Goal: Task Accomplishment & Management: Use online tool/utility

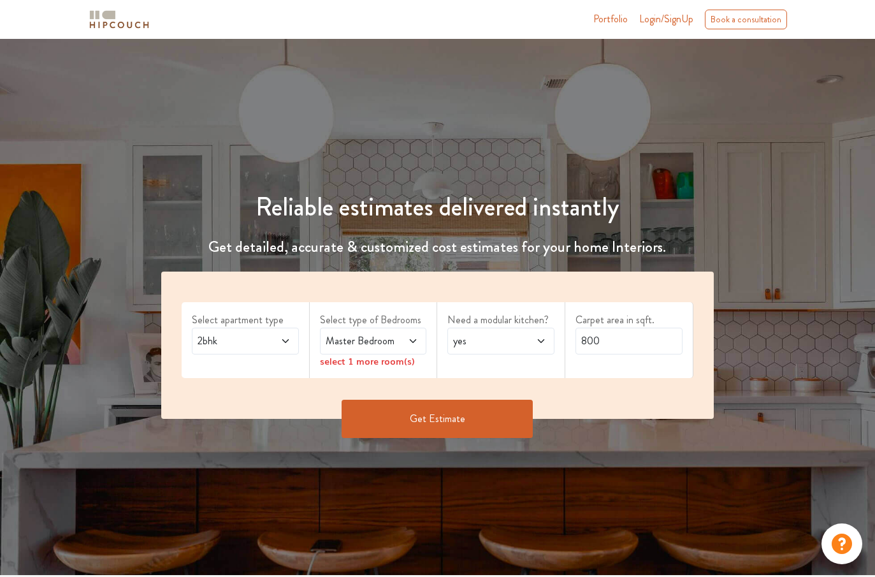
click at [259, 349] on div "2bhk" at bounding box center [245, 341] width 107 height 27
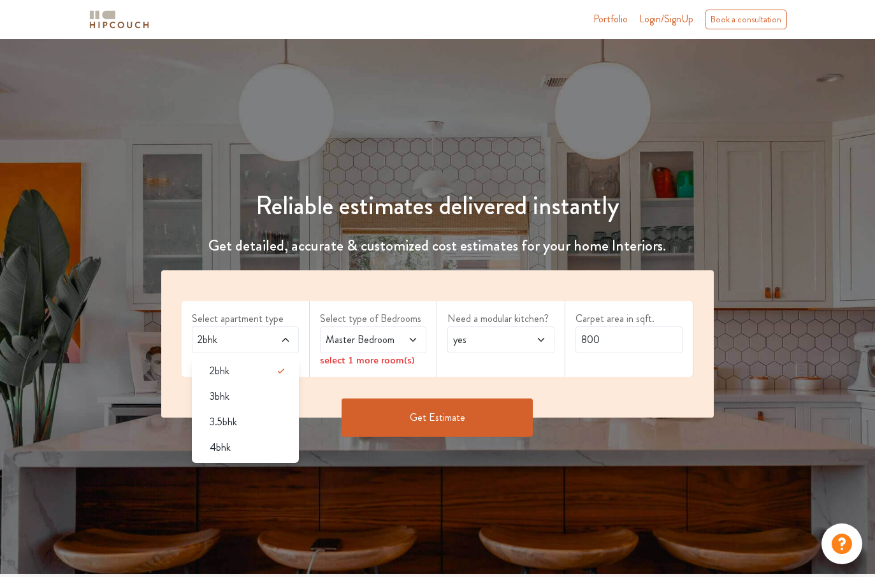
scroll to position [2, 0]
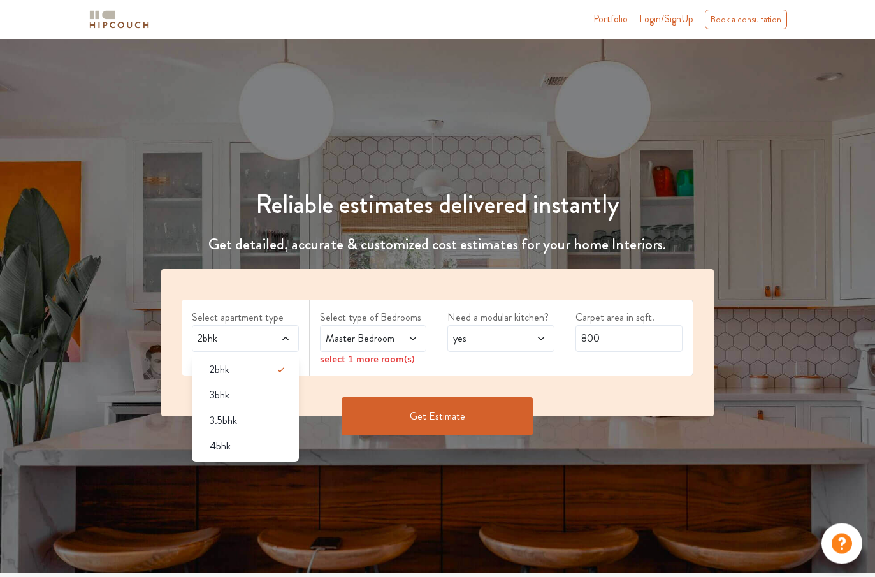
click at [342, 347] on div "Master Bedroom" at bounding box center [373, 339] width 107 height 27
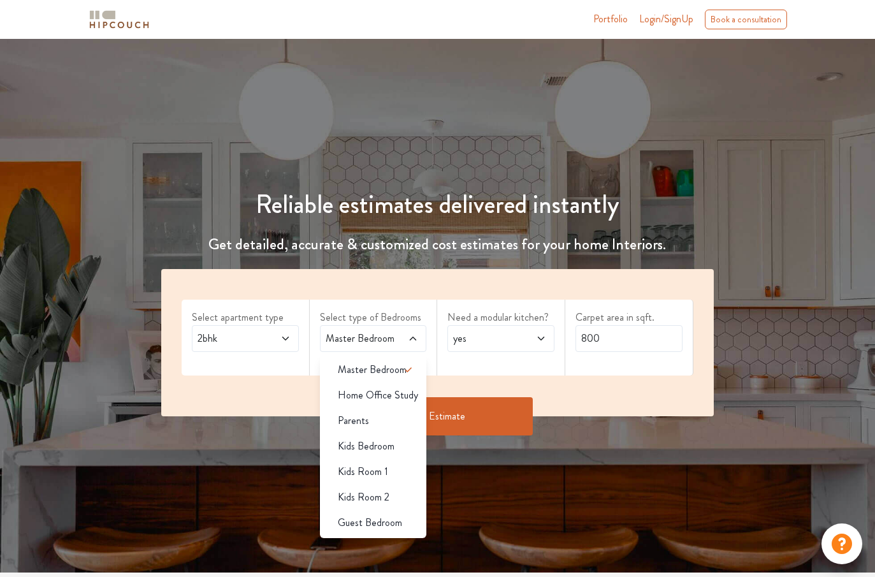
click at [537, 338] on icon at bounding box center [541, 338] width 10 height 10
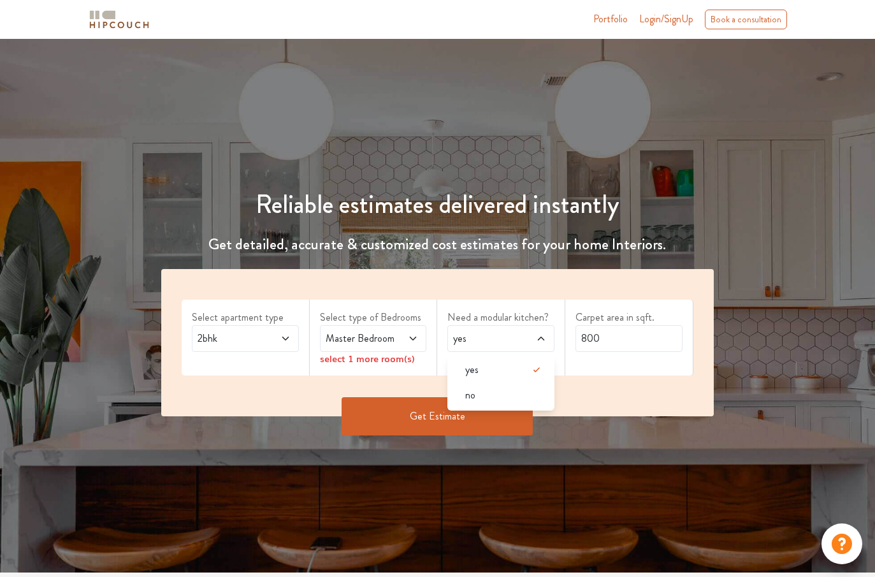
click at [521, 397] on div "no" at bounding box center [504, 395] width 99 height 15
click at [665, 335] on input "800" at bounding box center [629, 338] width 107 height 27
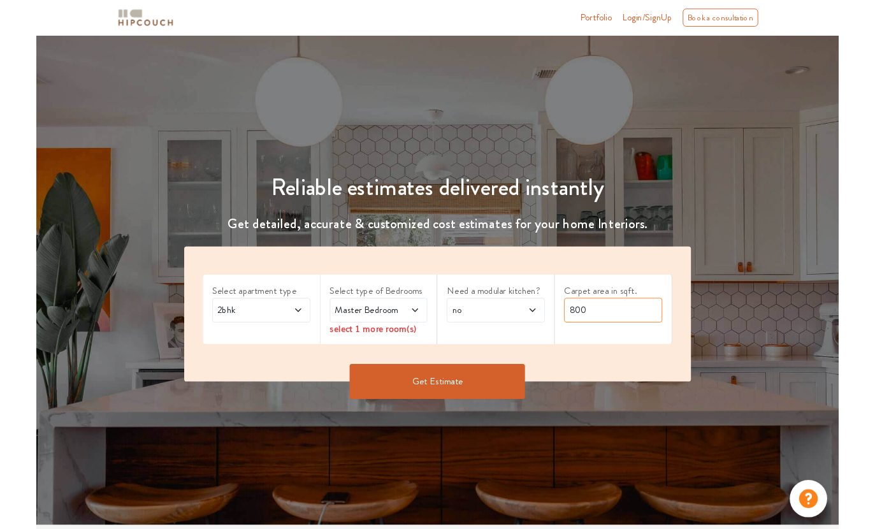
scroll to position [2, 0]
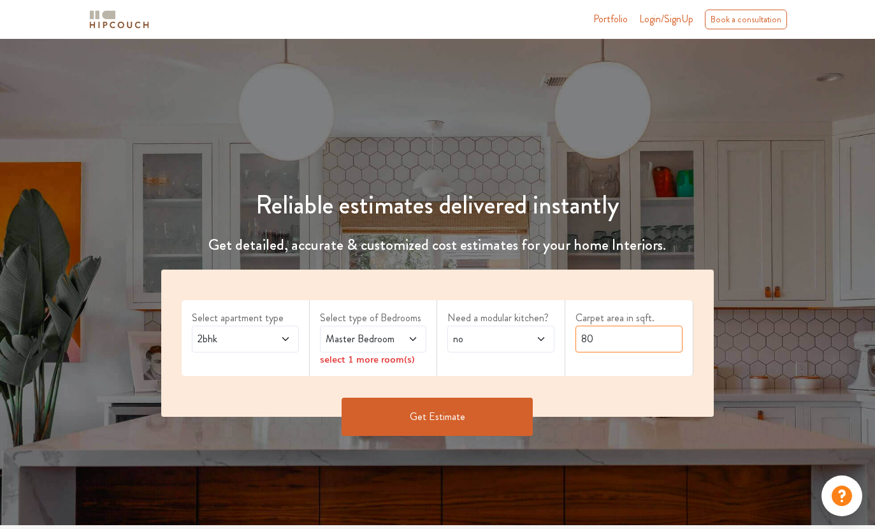
type input "8"
type input "2400"
click at [393, 398] on button "Get Estimate" at bounding box center [437, 417] width 191 height 38
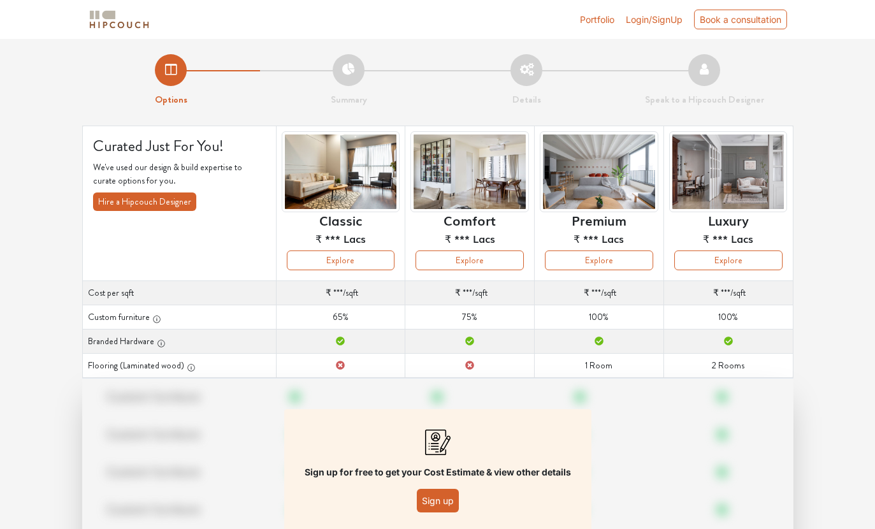
click at [435, 505] on button "Sign up" at bounding box center [438, 501] width 42 height 24
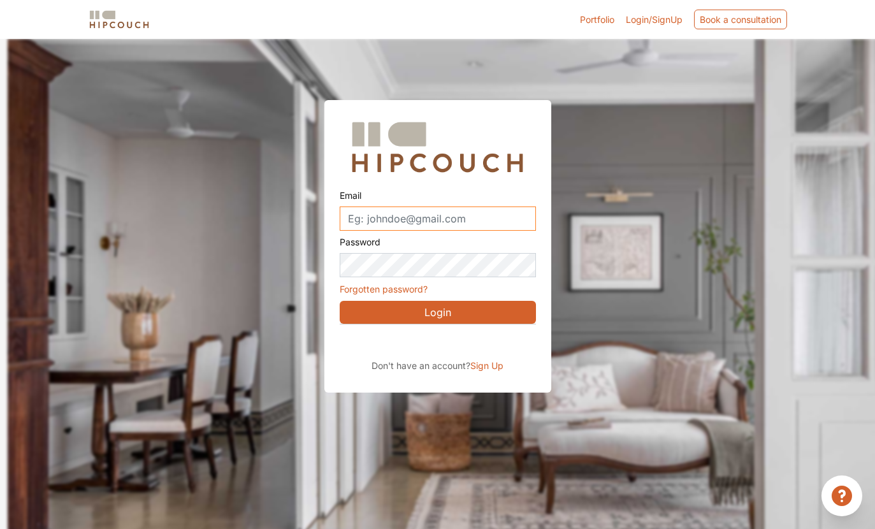
click at [505, 219] on input "Email" at bounding box center [438, 219] width 196 height 24
click at [400, 304] on button "Login" at bounding box center [438, 312] width 196 height 23
click at [400, 338] on div "Sign in with Google. Opens in new tab" at bounding box center [456, 342] width 233 height 28
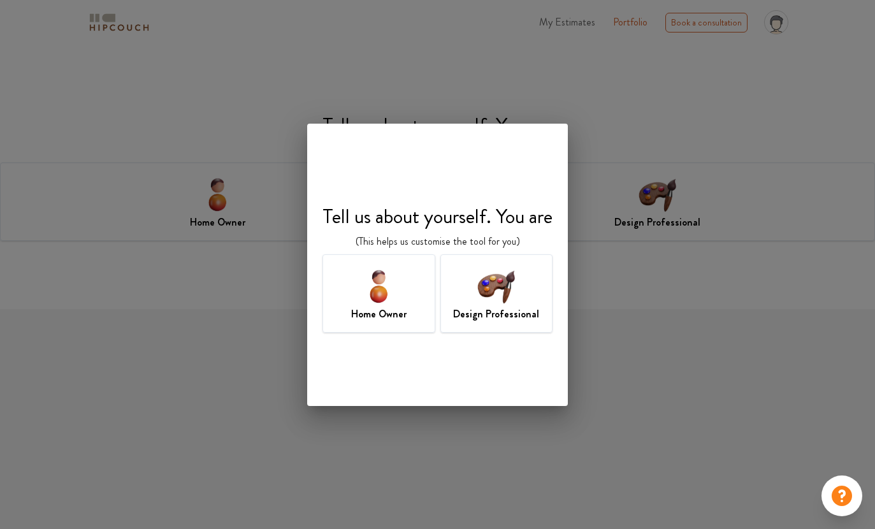
click at [498, 286] on img at bounding box center [495, 285] width 41 height 41
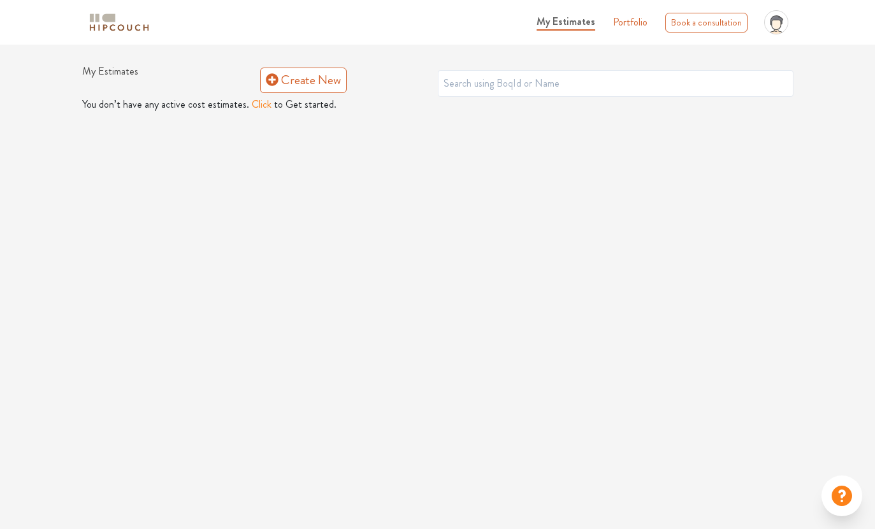
click at [307, 83] on link "Create New" at bounding box center [303, 80] width 87 height 25
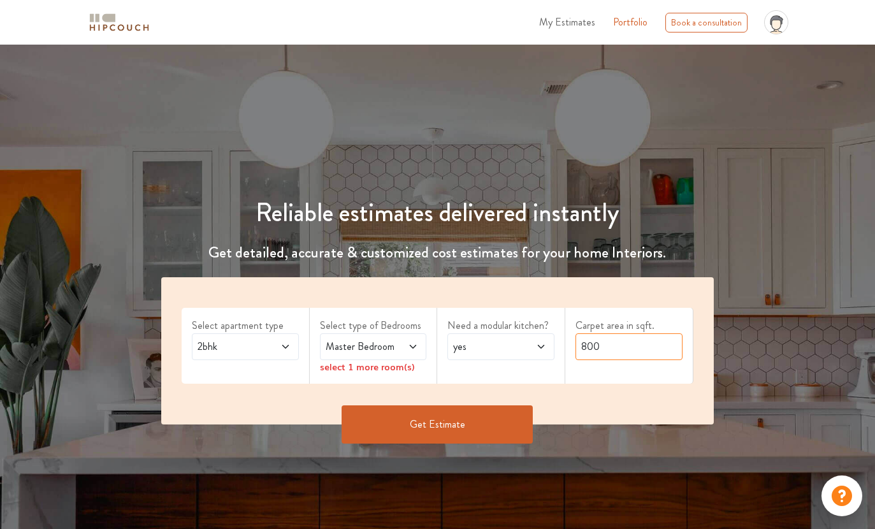
click at [632, 346] on input "800" at bounding box center [629, 346] width 107 height 27
type input "8"
type input "2400"
click at [489, 343] on span "yes" at bounding box center [486, 346] width 71 height 15
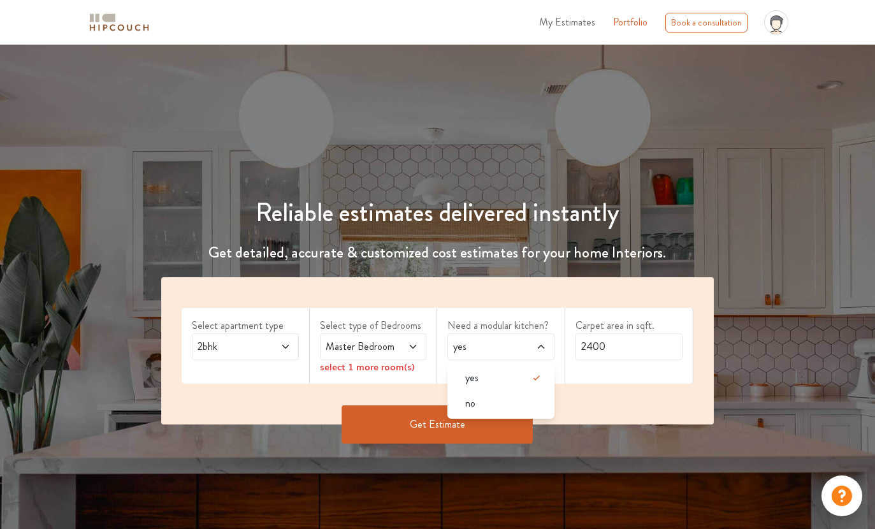
click at [512, 414] on li "no" at bounding box center [500, 403] width 107 height 25
click at [377, 418] on button "Get Estimate" at bounding box center [437, 424] width 191 height 38
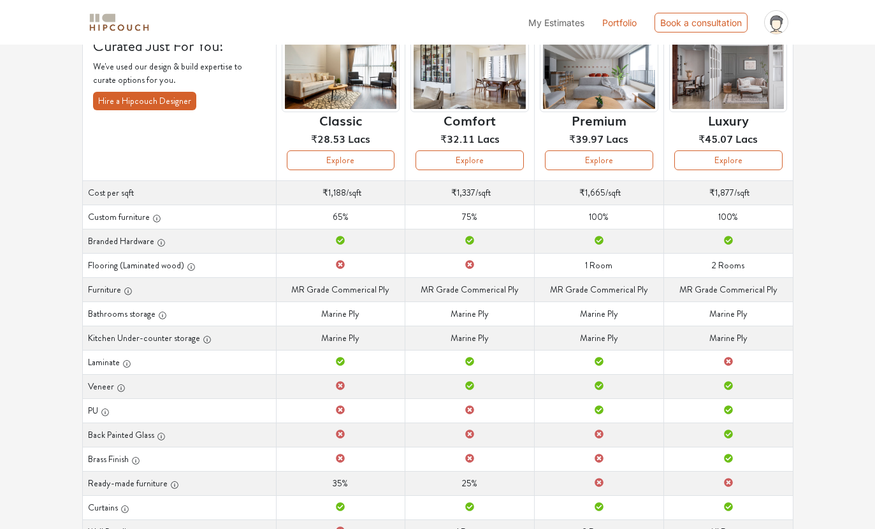
scroll to position [150, 0]
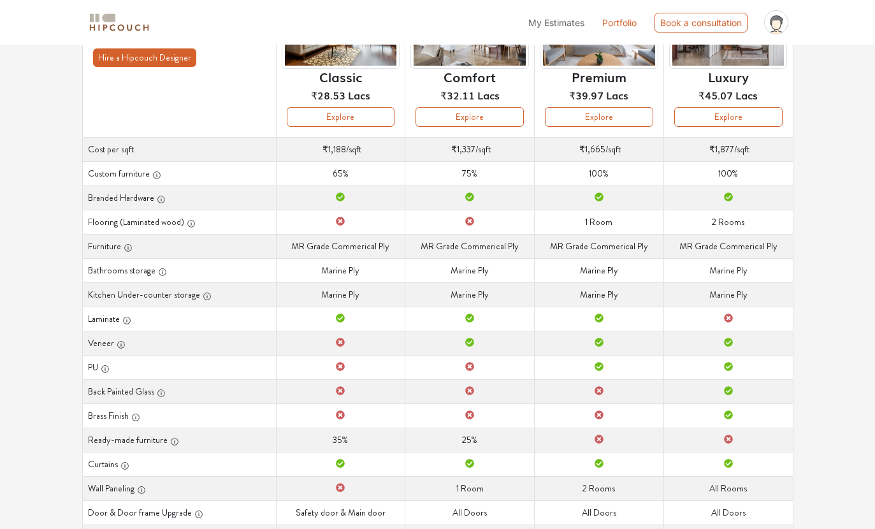
click at [146, 182] on th "Custom furniture" at bounding box center [179, 173] width 194 height 24
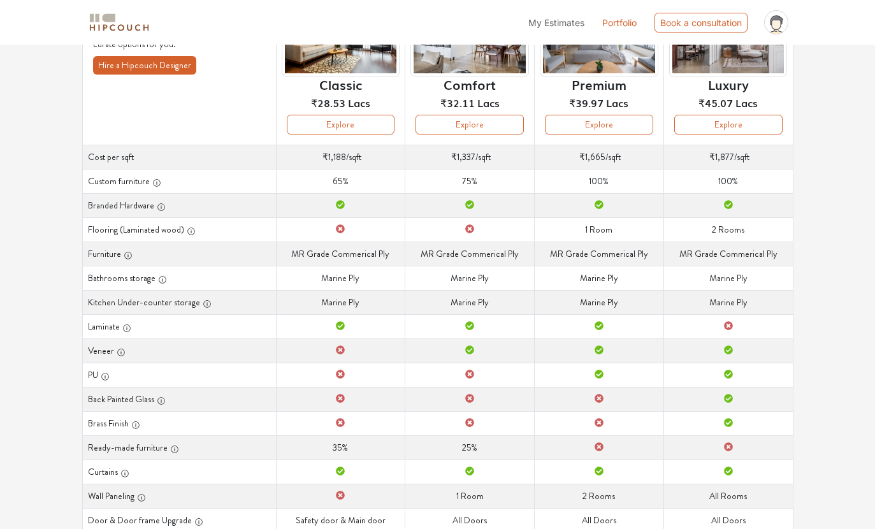
scroll to position [0, 0]
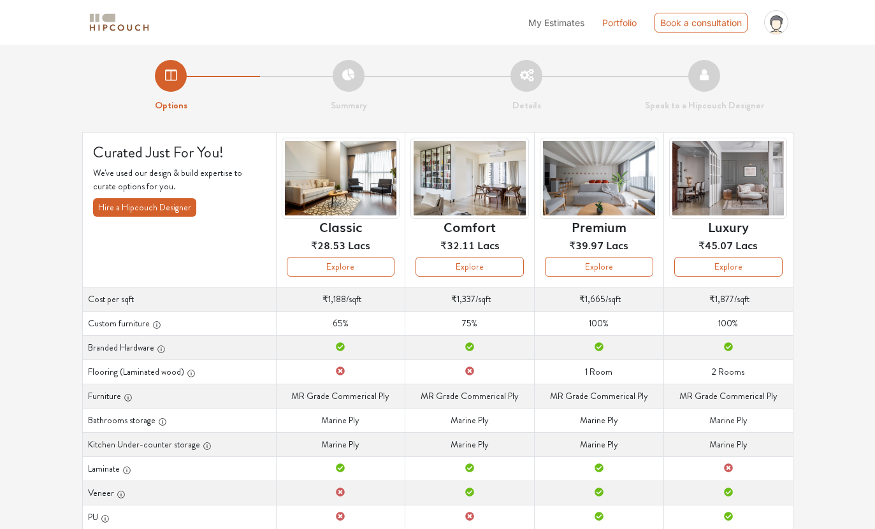
click at [329, 249] on span "₹28.53" at bounding box center [328, 244] width 34 height 15
click at [321, 276] on button "Explore" at bounding box center [341, 267] width 108 height 20
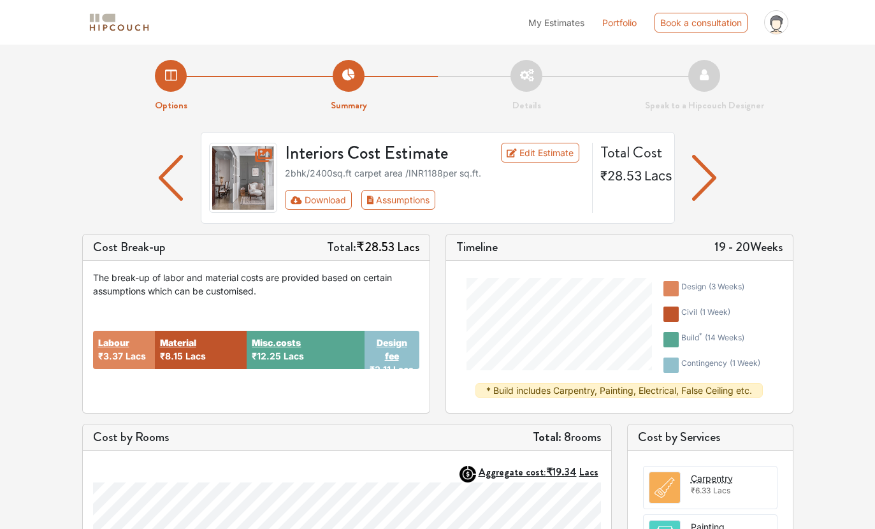
click at [707, 183] on img "button" at bounding box center [704, 178] width 25 height 46
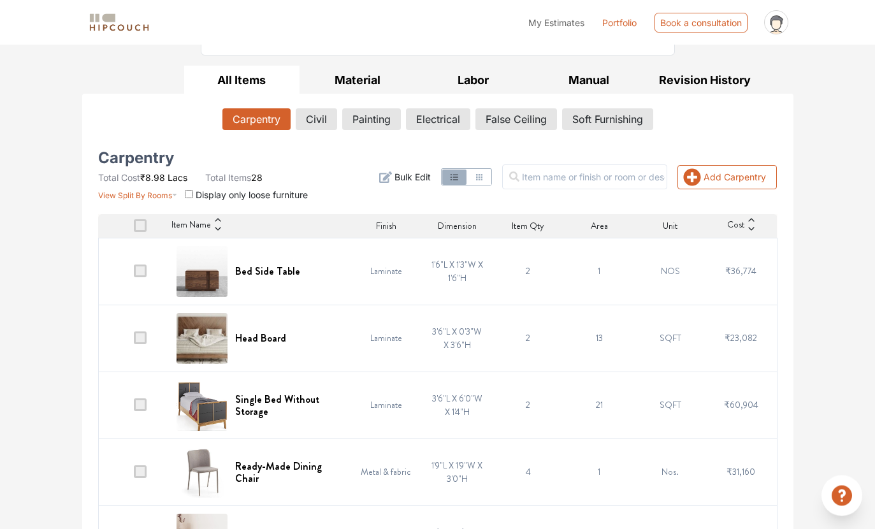
scroll to position [168, 0]
click at [138, 389] on td at bounding box center [133, 405] width 71 height 67
click at [135, 403] on span at bounding box center [140, 404] width 13 height 13
click at [134, 408] on input "checkbox" at bounding box center [134, 408] width 0 height 0
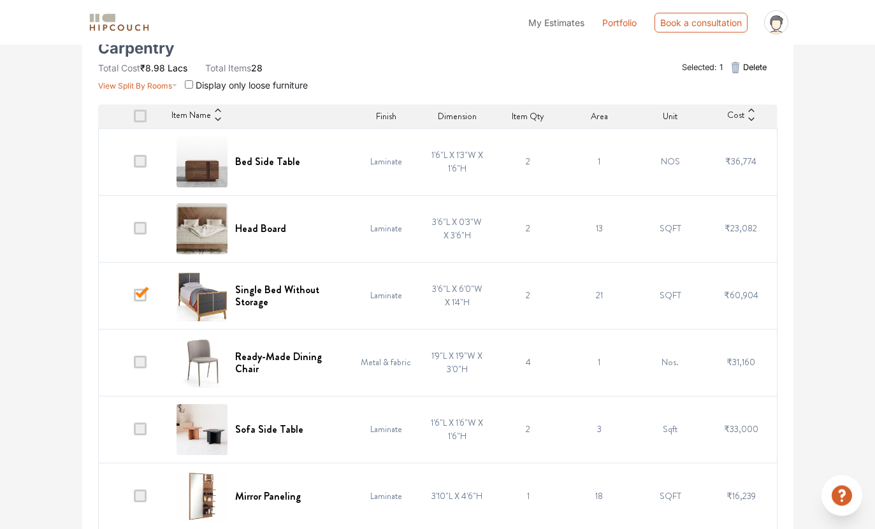
scroll to position [278, 0]
click at [132, 362] on td at bounding box center [133, 362] width 71 height 67
click at [131, 375] on td at bounding box center [133, 362] width 71 height 67
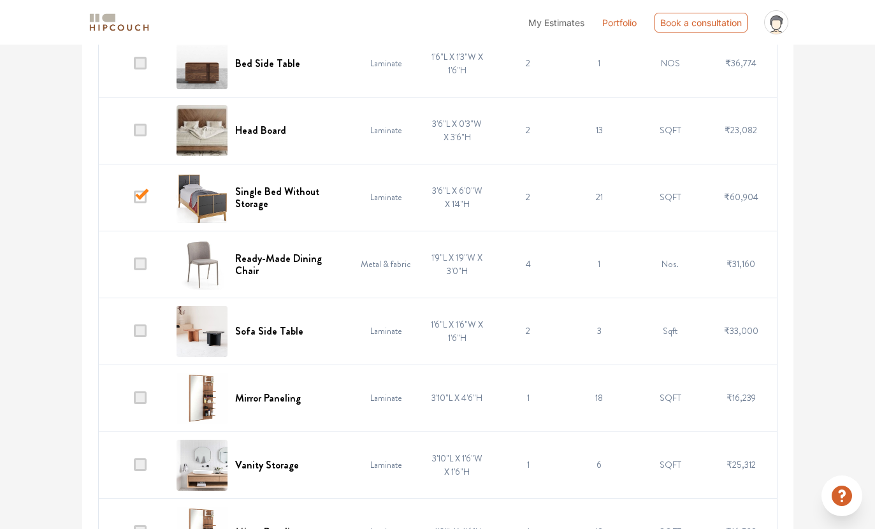
scroll to position [377, 0]
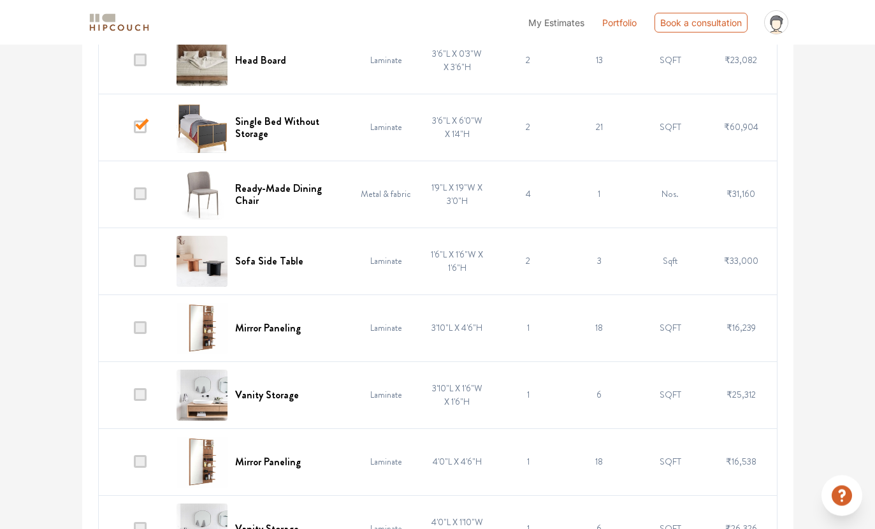
click at [138, 333] on span at bounding box center [140, 328] width 13 height 13
click at [134, 331] on input "checkbox" at bounding box center [134, 331] width 0 height 0
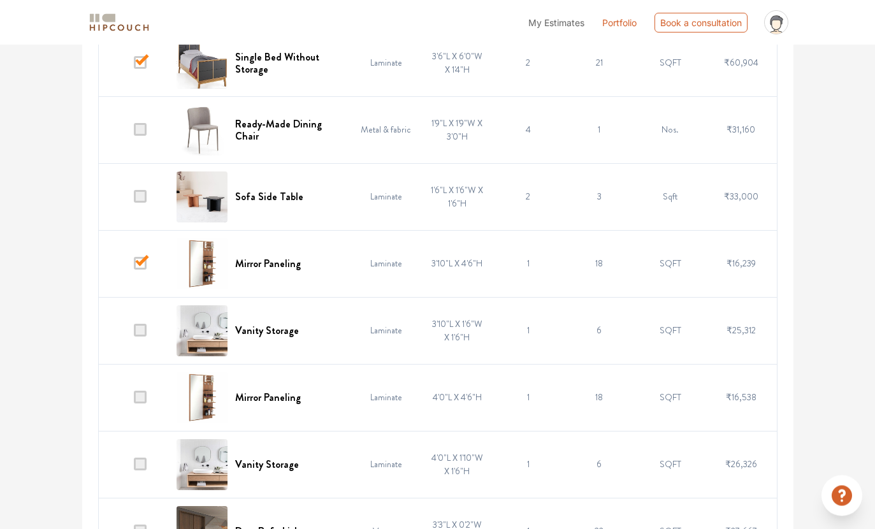
scroll to position [511, 0]
click at [133, 338] on td at bounding box center [133, 330] width 71 height 67
click at [134, 336] on span at bounding box center [140, 330] width 13 height 13
click at [134, 333] on input "checkbox" at bounding box center [134, 333] width 0 height 0
click at [126, 385] on td at bounding box center [133, 397] width 71 height 67
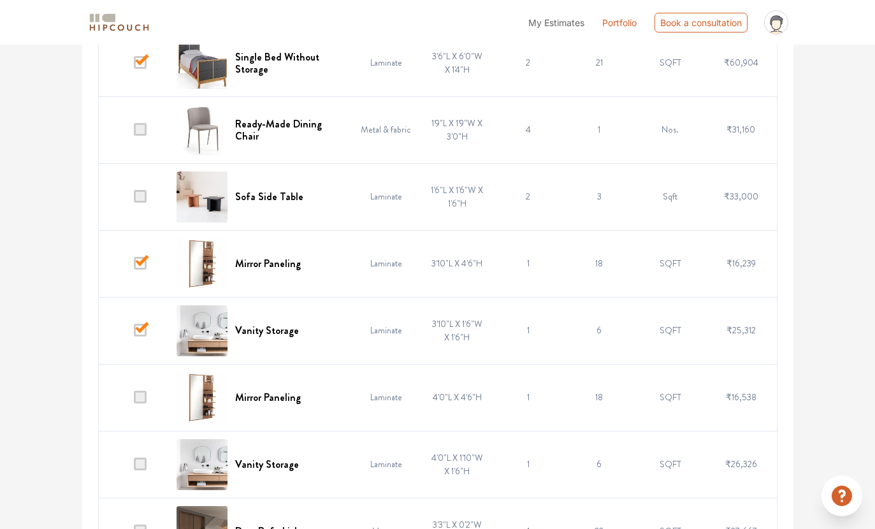
click at [134, 400] on span at bounding box center [140, 397] width 13 height 13
click at [134, 400] on input "checkbox" at bounding box center [134, 400] width 0 height 0
click at [133, 447] on td at bounding box center [133, 464] width 71 height 67
click at [145, 468] on span at bounding box center [140, 464] width 13 height 13
click at [134, 467] on input "checkbox" at bounding box center [134, 467] width 0 height 0
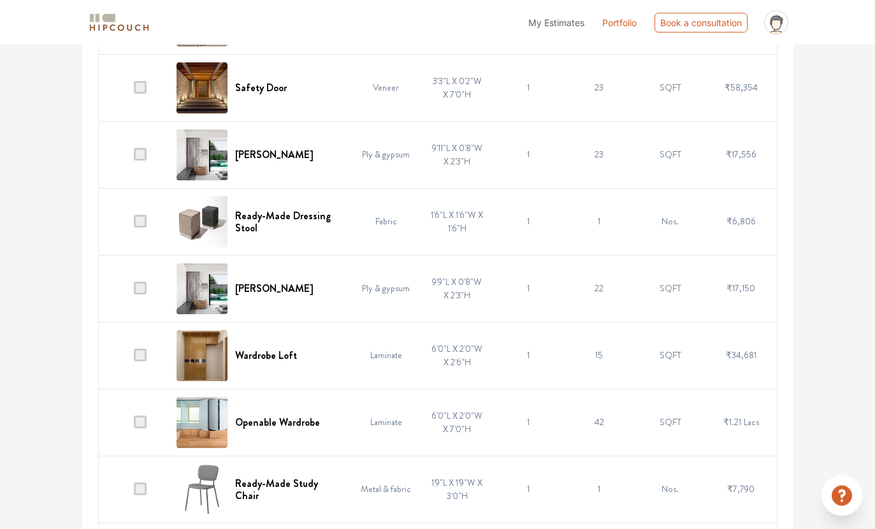
scroll to position [1021, 0]
click at [136, 351] on span at bounding box center [140, 355] width 13 height 13
click at [134, 358] on input "checkbox" at bounding box center [134, 358] width 0 height 0
click at [137, 426] on span at bounding box center [140, 422] width 13 height 13
click at [134, 425] on input "checkbox" at bounding box center [134, 425] width 0 height 0
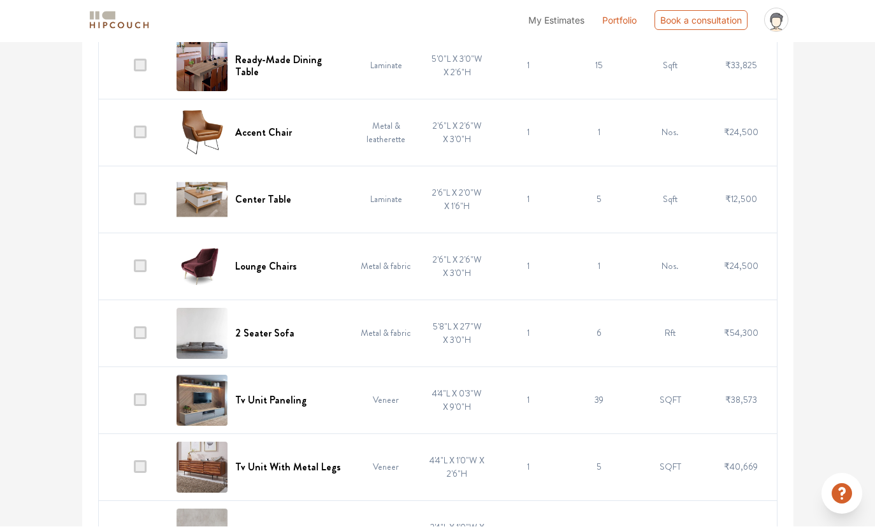
scroll to position [1761, 0]
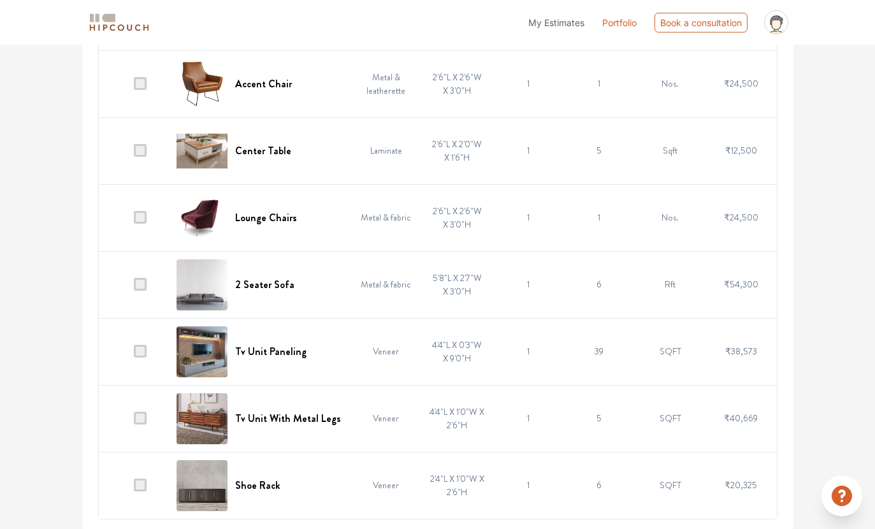
click at [159, 352] on td at bounding box center [133, 351] width 71 height 67
click at [146, 342] on td at bounding box center [133, 351] width 71 height 67
click at [143, 347] on span at bounding box center [140, 351] width 13 height 13
click at [134, 354] on input "checkbox" at bounding box center [134, 354] width 0 height 0
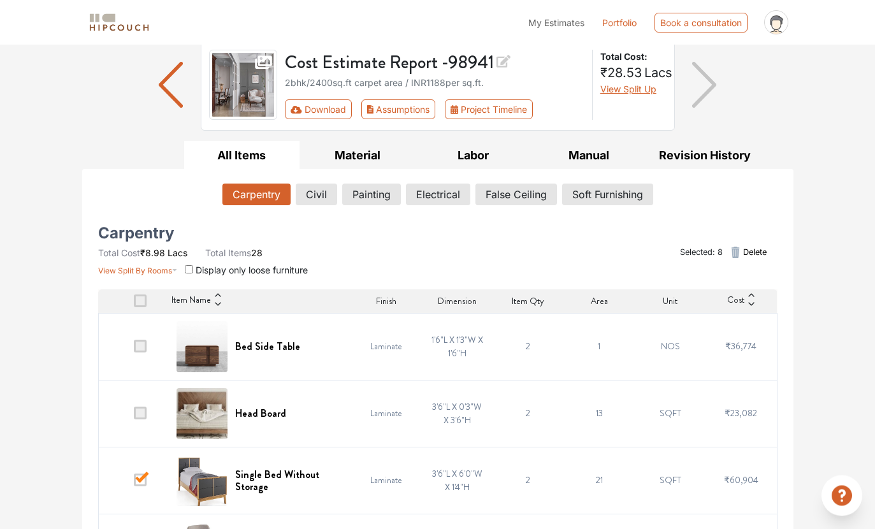
scroll to position [0, 0]
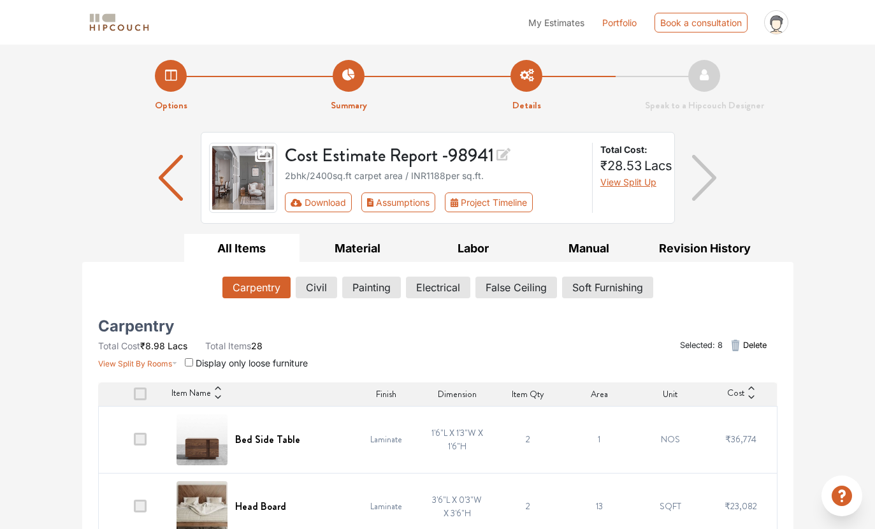
click at [757, 330] on div "Selected: 8 Delete" at bounding box center [726, 346] width 102 height 36
click at [747, 349] on span "Delete" at bounding box center [755, 345] width 24 height 12
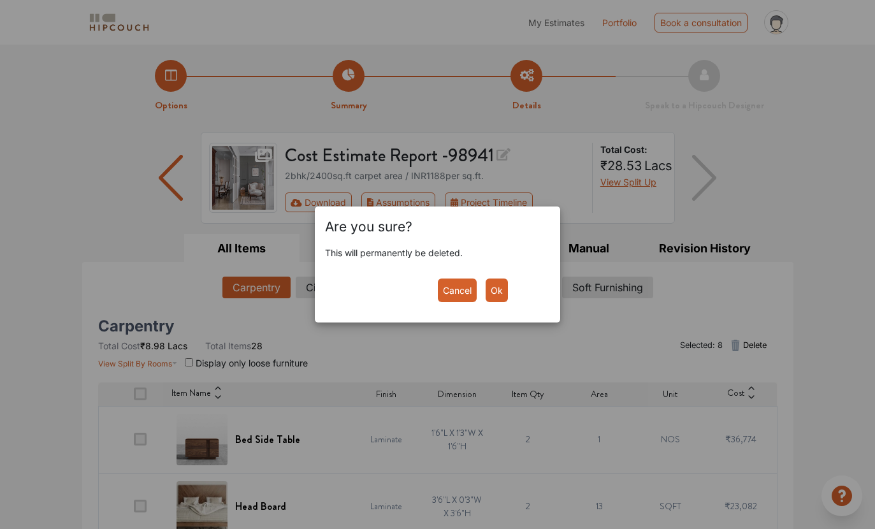
click at [507, 293] on button "Ok" at bounding box center [497, 291] width 22 height 24
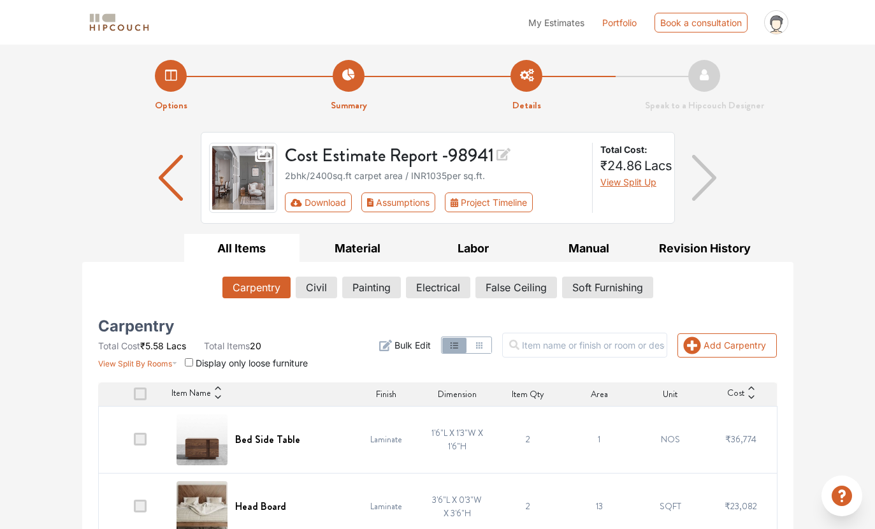
click at [322, 277] on button "Civil" at bounding box center [316, 288] width 41 height 22
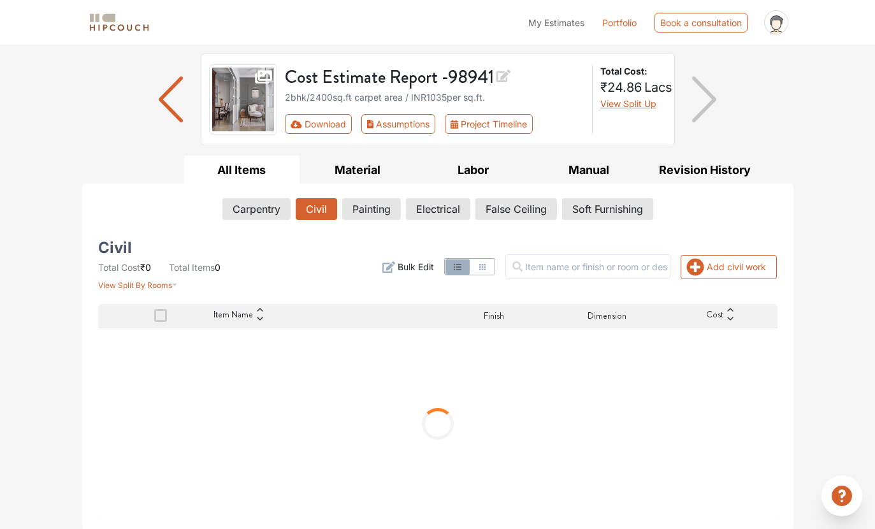
scroll to position [21, 0]
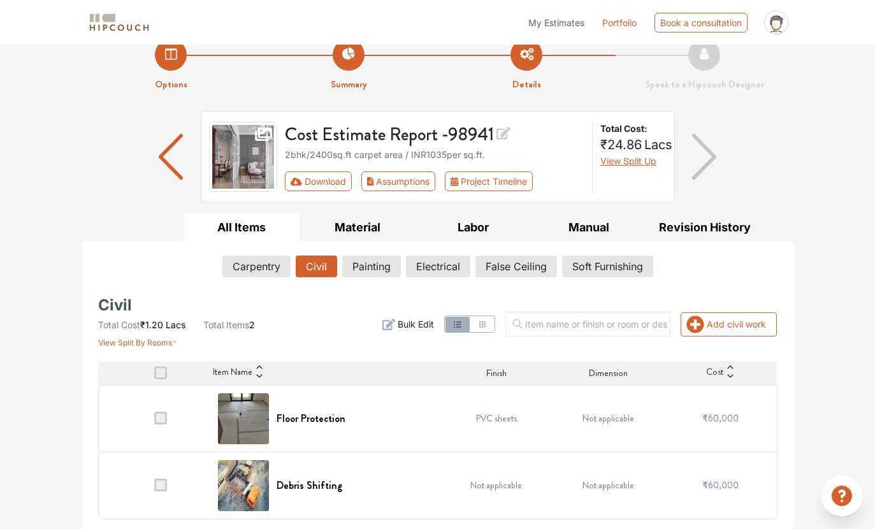
click at [150, 340] on span "View Split By Rooms" at bounding box center [135, 343] width 74 height 10
click at [159, 342] on span "View Split By Rooms" at bounding box center [135, 343] width 74 height 10
click at [153, 345] on span "View Split By Rooms" at bounding box center [135, 343] width 74 height 10
click at [170, 369] on th at bounding box center [154, 373] width 112 height 24
click at [161, 373] on span at bounding box center [160, 372] width 13 height 13
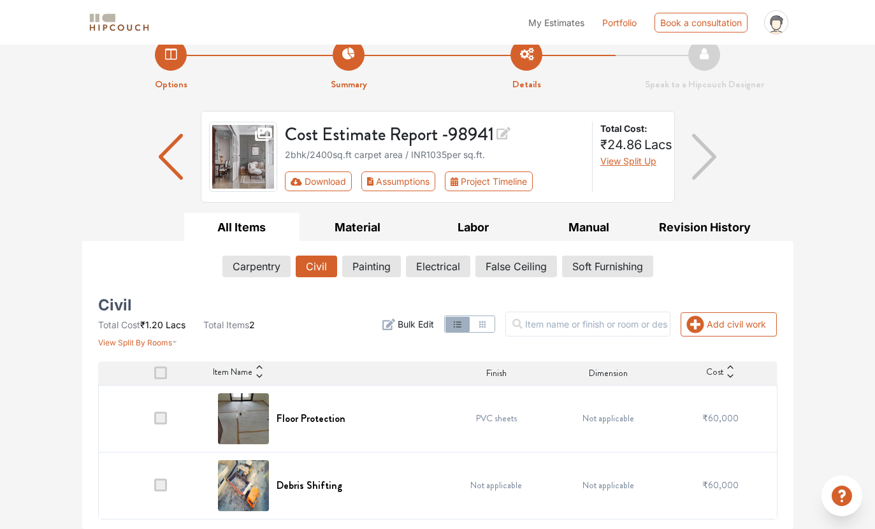
click at [154, 376] on input "checkbox" at bounding box center [154, 376] width 0 height 0
click at [162, 424] on span at bounding box center [160, 418] width 13 height 13
click at [154, 421] on input "checkbox" at bounding box center [154, 421] width 0 height 0
click at [166, 491] on span at bounding box center [160, 485] width 13 height 13
click at [154, 488] on input "checkbox" at bounding box center [154, 488] width 0 height 0
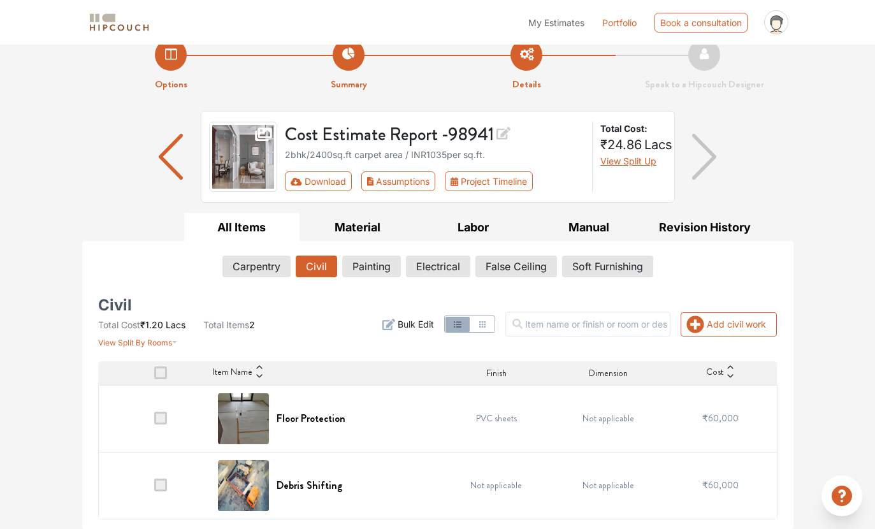
click at [743, 335] on button "Add civil work" at bounding box center [729, 324] width 96 height 24
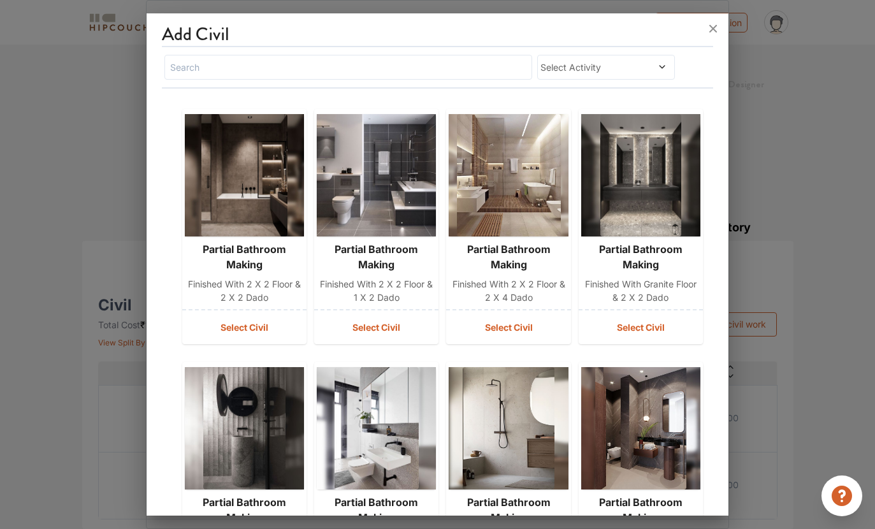
click at [437, 55] on input "text" at bounding box center [348, 67] width 368 height 25
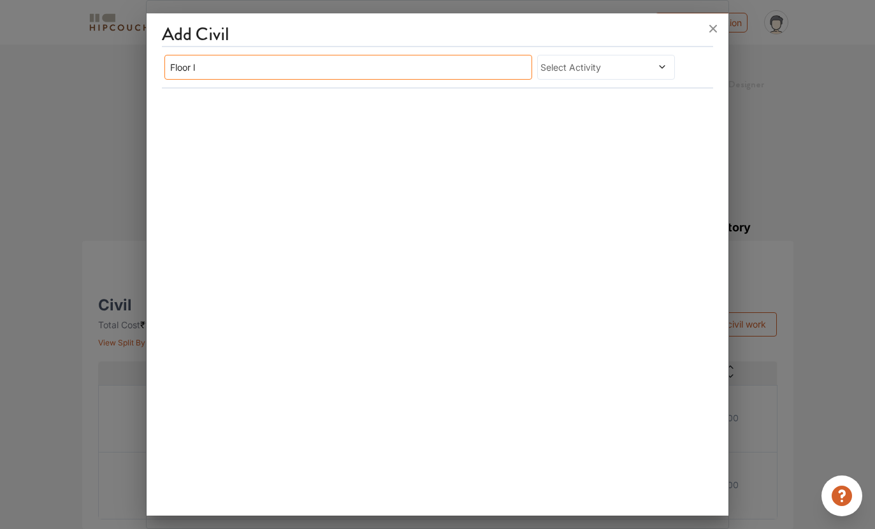
type input "Floor"
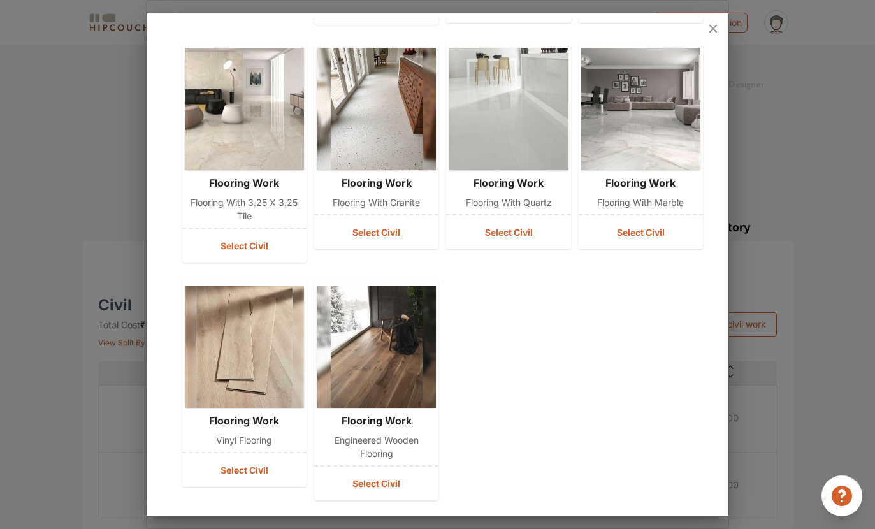
scroll to position [292, 0]
click at [254, 454] on button "Select Civil" at bounding box center [244, 471] width 124 height 34
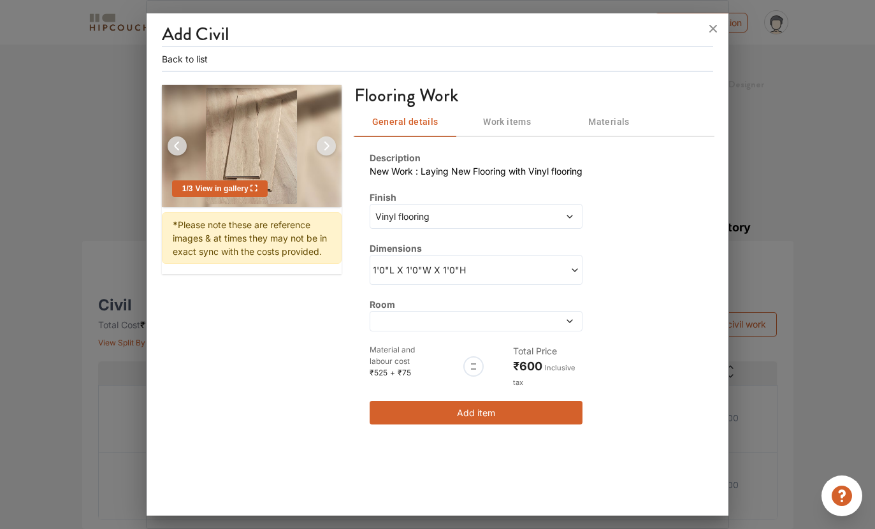
scroll to position [0, 0]
click at [544, 210] on span at bounding box center [549, 216] width 50 height 13
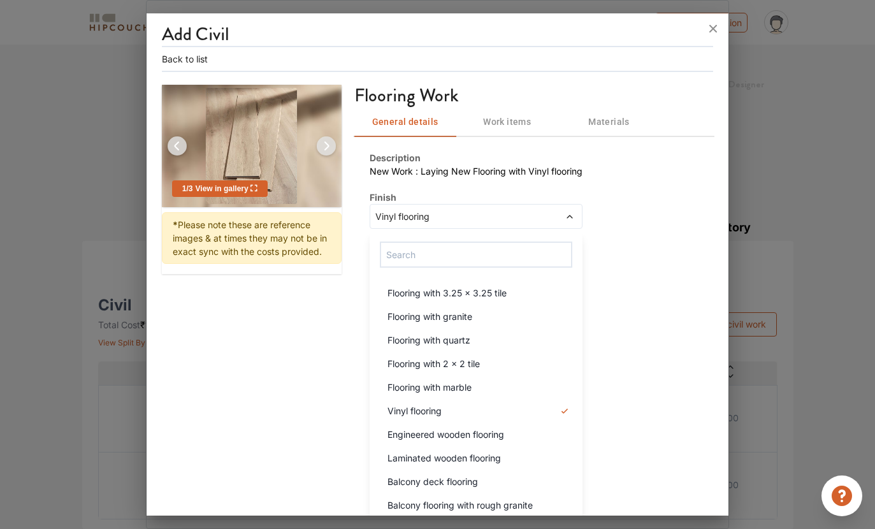
scroll to position [22, 0]
click at [525, 453] on div "Laminated wooden flooring" at bounding box center [479, 459] width 205 height 13
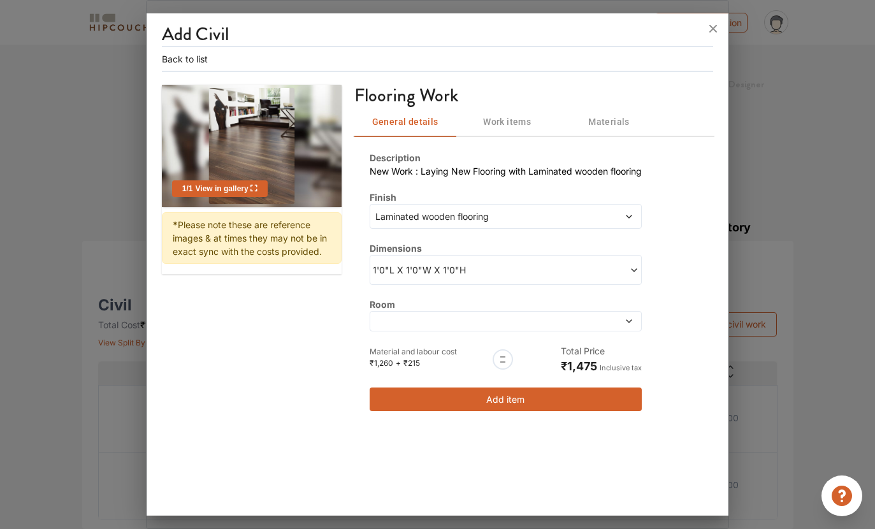
click at [642, 255] on div "1'0"L X 1'0"W X 1'0"H" at bounding box center [506, 270] width 272 height 30
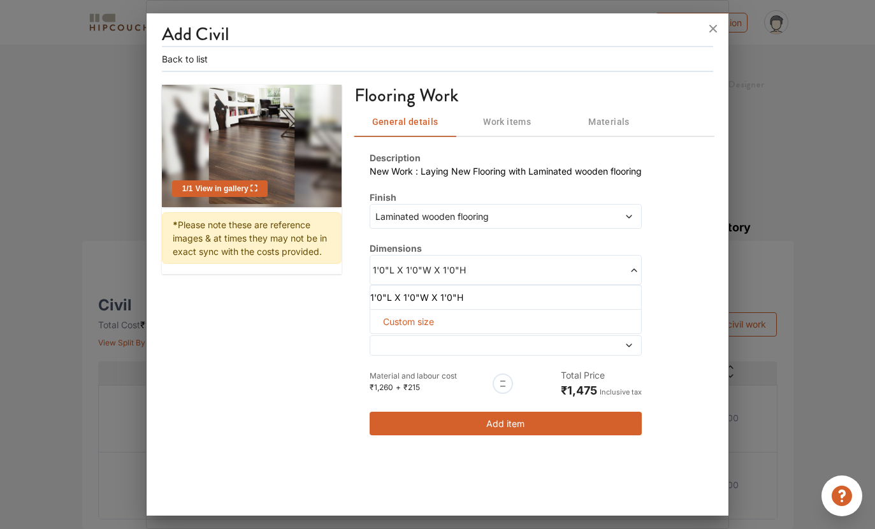
click at [566, 335] on div at bounding box center [506, 345] width 272 height 20
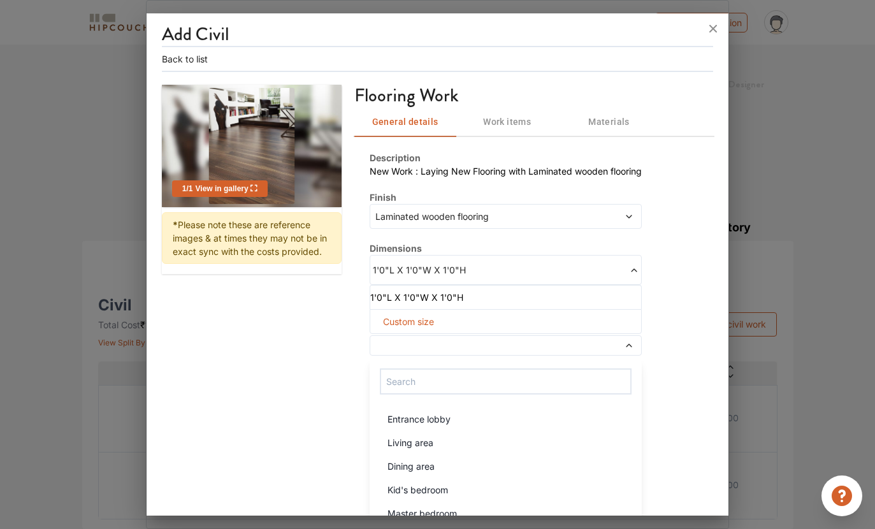
click at [579, 368] on input "text" at bounding box center [506, 381] width 252 height 26
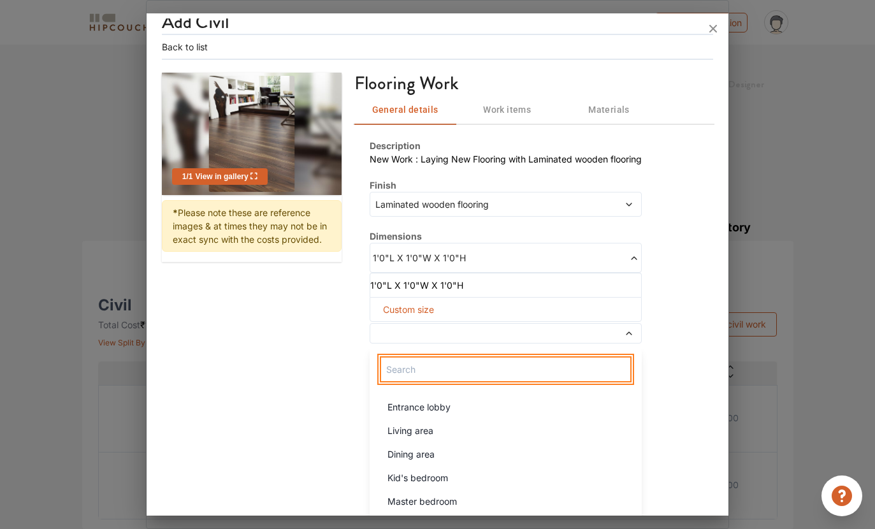
scroll to position [10, 0]
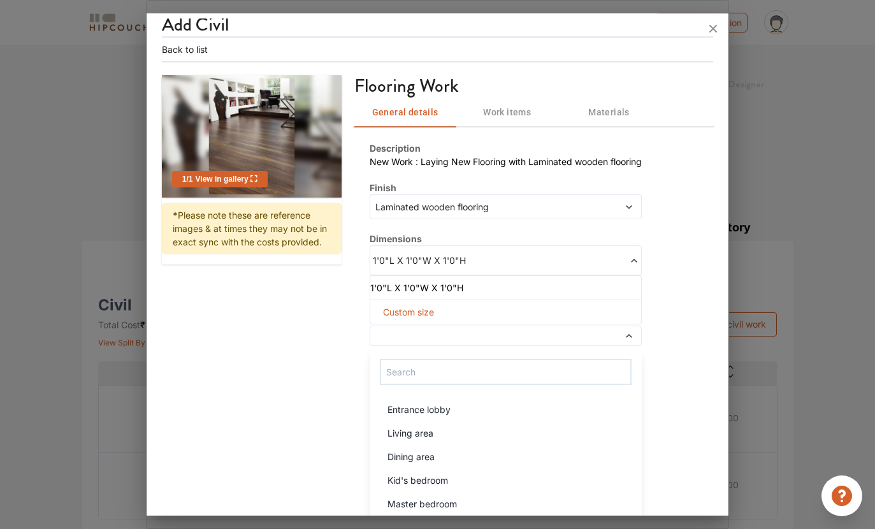
click at [506, 300] on div "Custom size" at bounding box center [506, 312] width 272 height 25
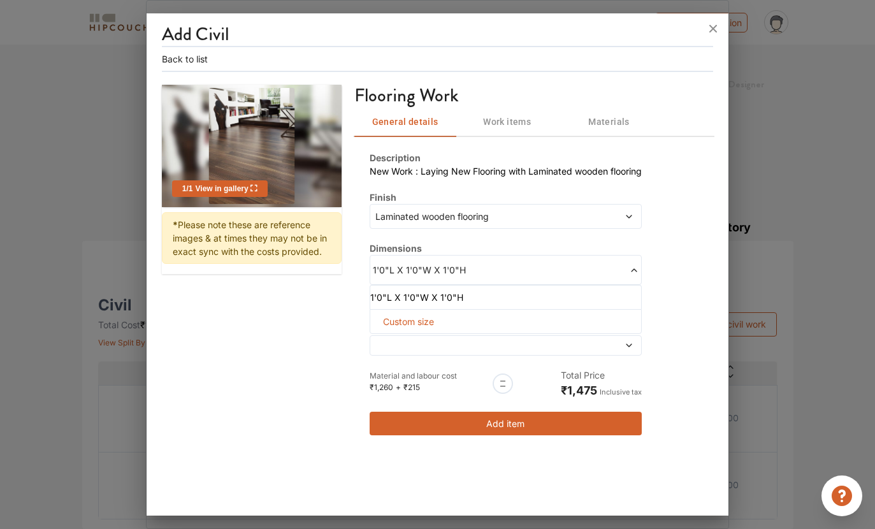
click at [455, 309] on div "Custom size" at bounding box center [506, 321] width 272 height 25
click at [622, 309] on div "Custom size" at bounding box center [506, 321] width 272 height 25
click at [633, 341] on icon at bounding box center [629, 345] width 9 height 9
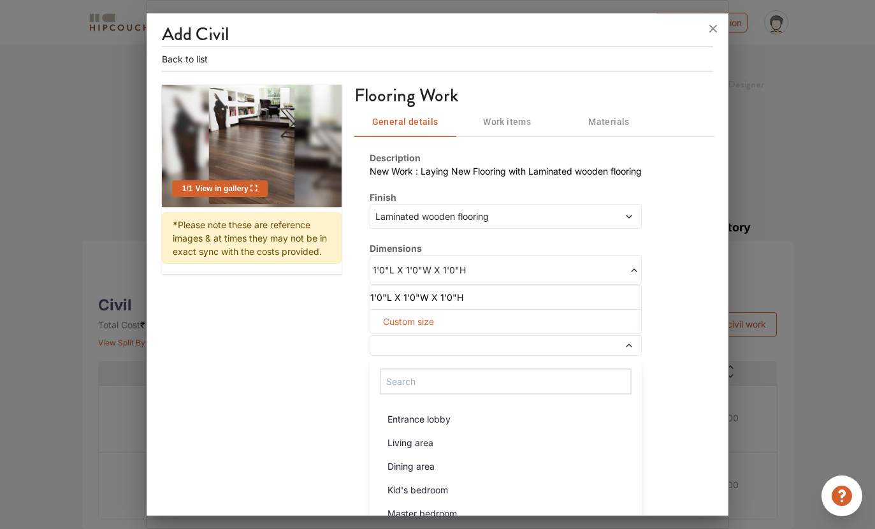
click at [553, 309] on div "Custom size" at bounding box center [506, 321] width 272 height 25
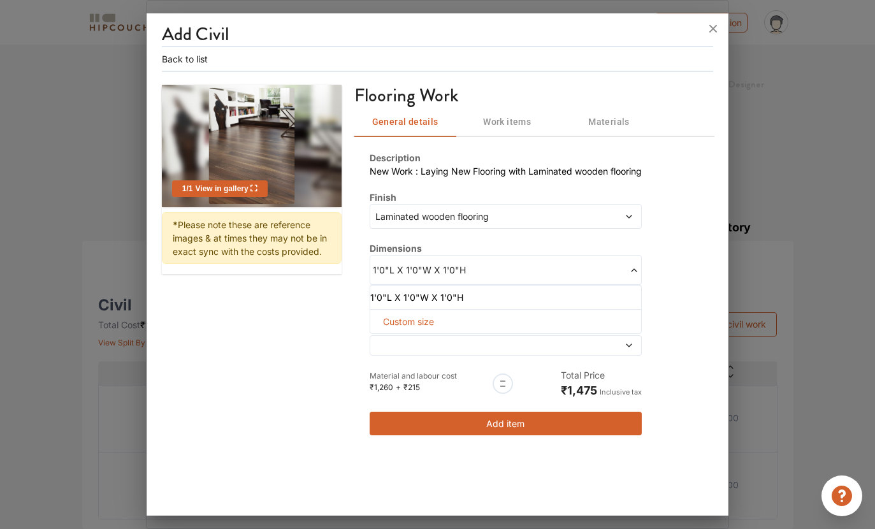
click at [635, 266] on icon at bounding box center [634, 270] width 9 height 9
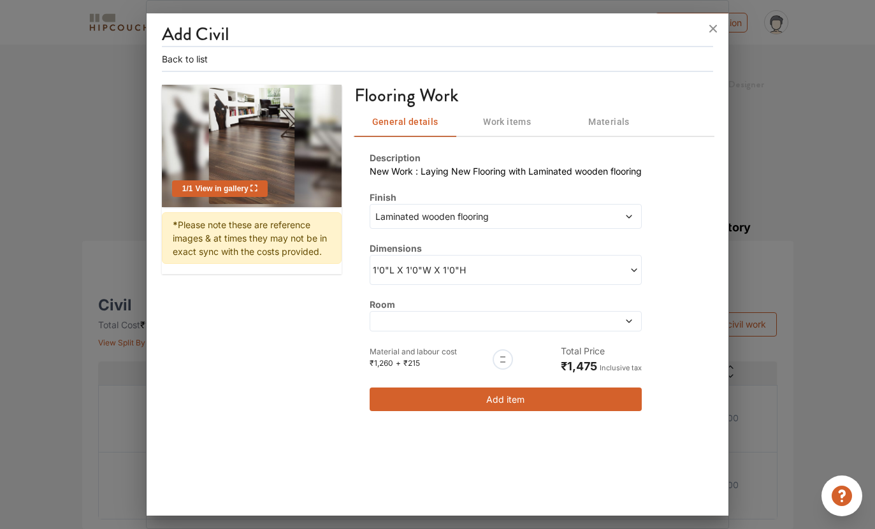
click at [633, 266] on icon at bounding box center [634, 270] width 9 height 9
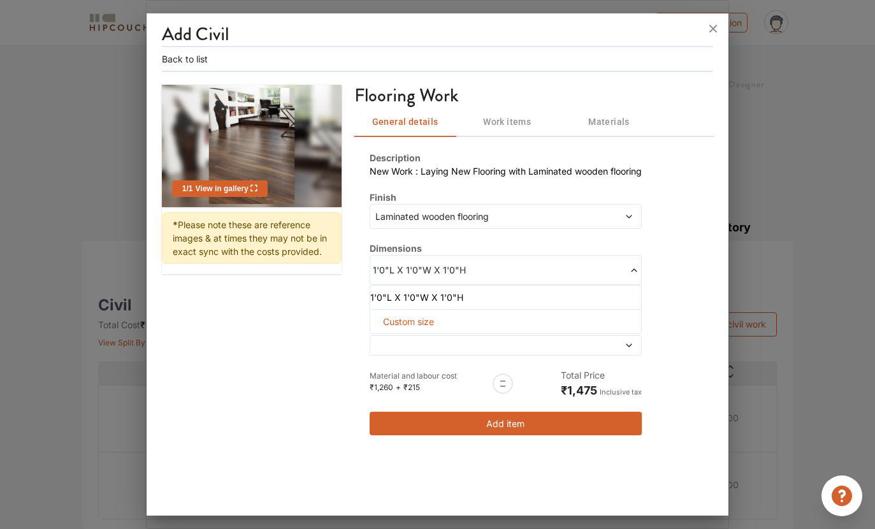
click at [421, 310] on span "Custom size" at bounding box center [408, 322] width 61 height 24
click at [401, 331] on input "text" at bounding box center [395, 342] width 30 height 23
type input "60"
click at [460, 331] on input "text" at bounding box center [460, 342] width 30 height 23
type input "60"
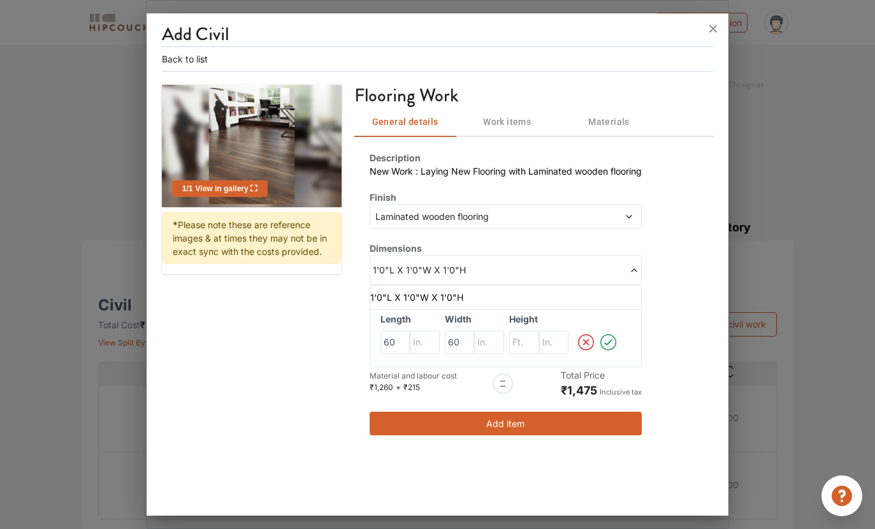
click at [609, 330] on icon at bounding box center [608, 342] width 20 height 25
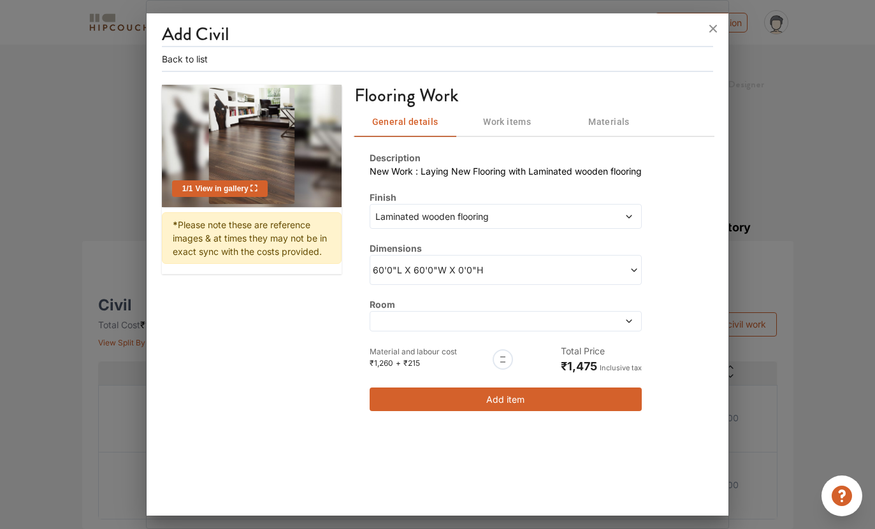
click at [562, 388] on button "Add item" at bounding box center [506, 400] width 272 height 24
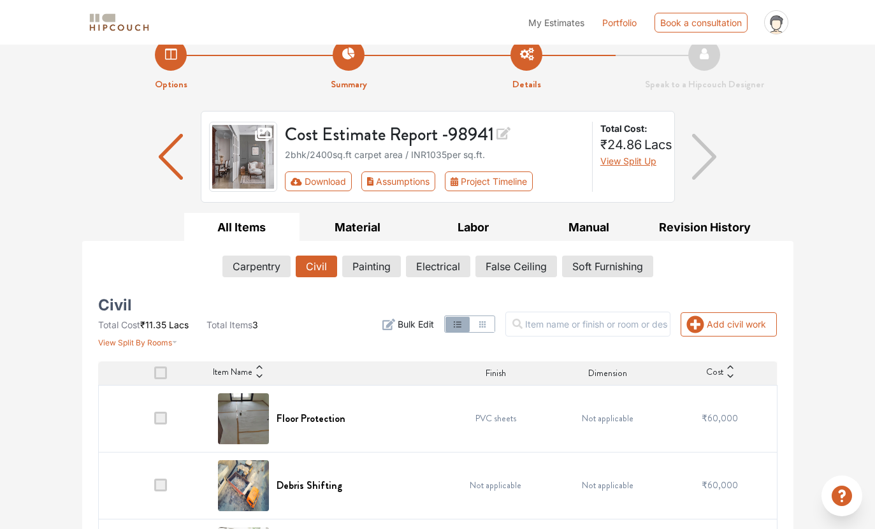
click at [160, 417] on span at bounding box center [160, 418] width 13 height 13
click at [154, 421] on input "checkbox" at bounding box center [154, 421] width 0 height 0
click at [163, 421] on span at bounding box center [160, 418] width 13 height 13
click at [154, 421] on input "checkbox" at bounding box center [154, 421] width 0 height 0
click at [155, 419] on span at bounding box center [160, 418] width 13 height 13
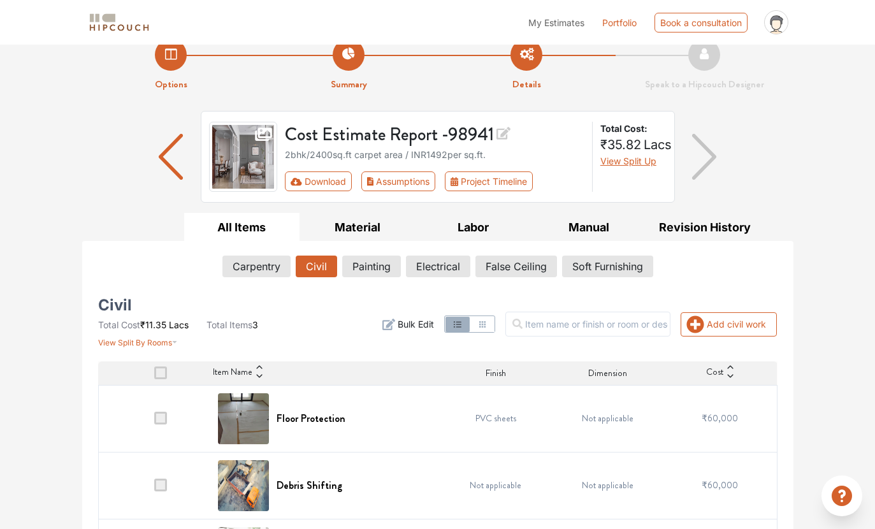
click at [154, 421] on input "checkbox" at bounding box center [154, 421] width 0 height 0
click at [163, 479] on span at bounding box center [160, 485] width 13 height 13
click at [154, 488] on input "checkbox" at bounding box center [154, 488] width 0 height 0
click at [372, 268] on button "Painting" at bounding box center [371, 267] width 59 height 22
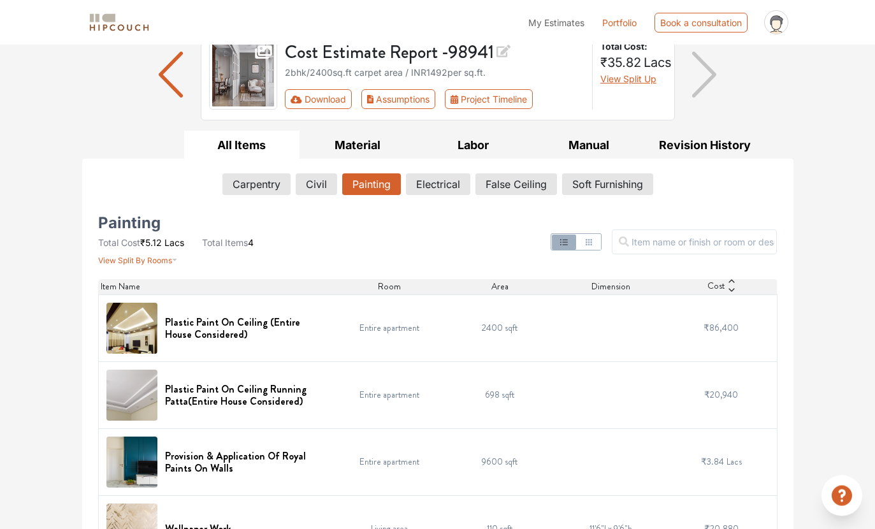
scroll to position [147, 0]
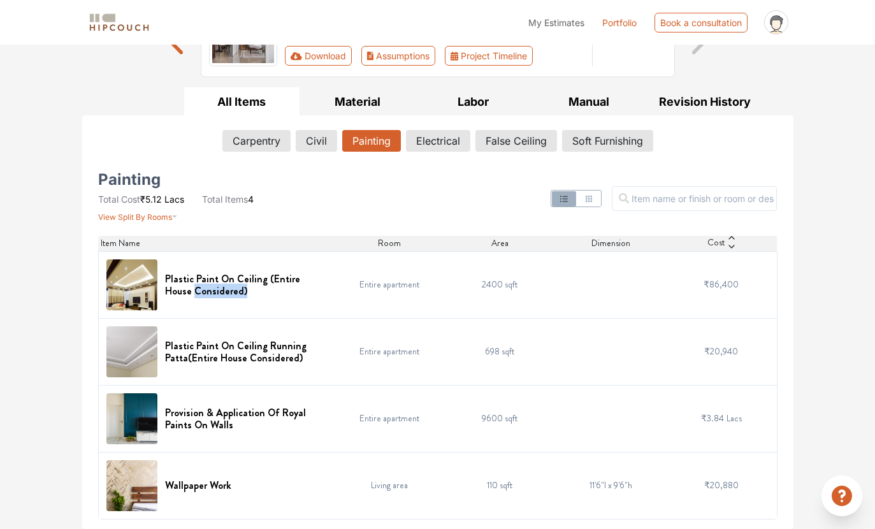
click at [366, 308] on td "Entire apartment" at bounding box center [389, 284] width 111 height 67
click at [316, 267] on div "Plastic Paint On Ceiling (Entire House Considered)" at bounding box center [216, 284] width 220 height 51
click at [314, 277] on h6 "Plastic Paint On Ceiling (Entire House Considered)" at bounding box center [245, 285] width 161 height 24
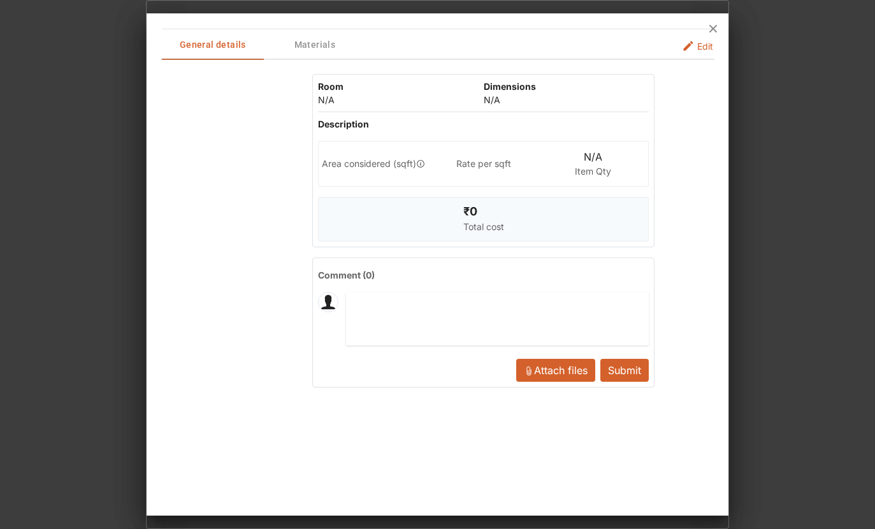
scroll to position [0, 0]
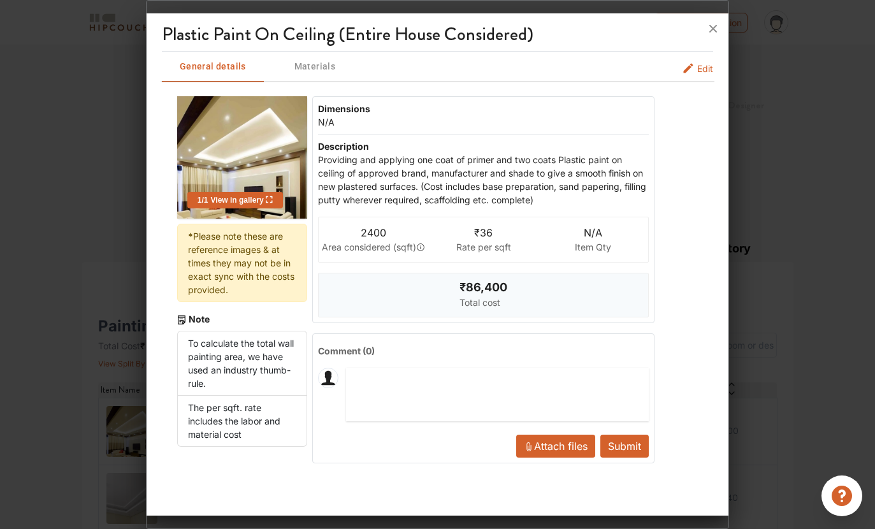
click at [699, 62] on span "Edit" at bounding box center [705, 68] width 16 height 13
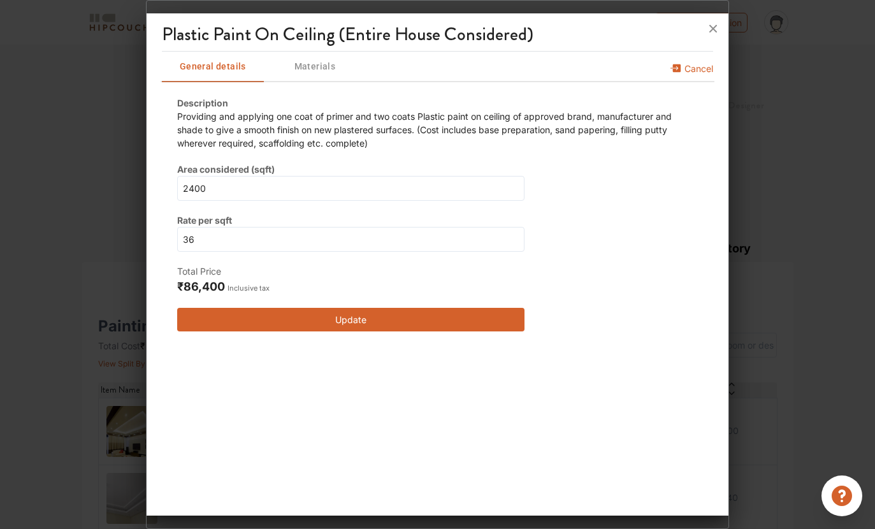
click at [713, 18] on icon at bounding box center [713, 28] width 20 height 20
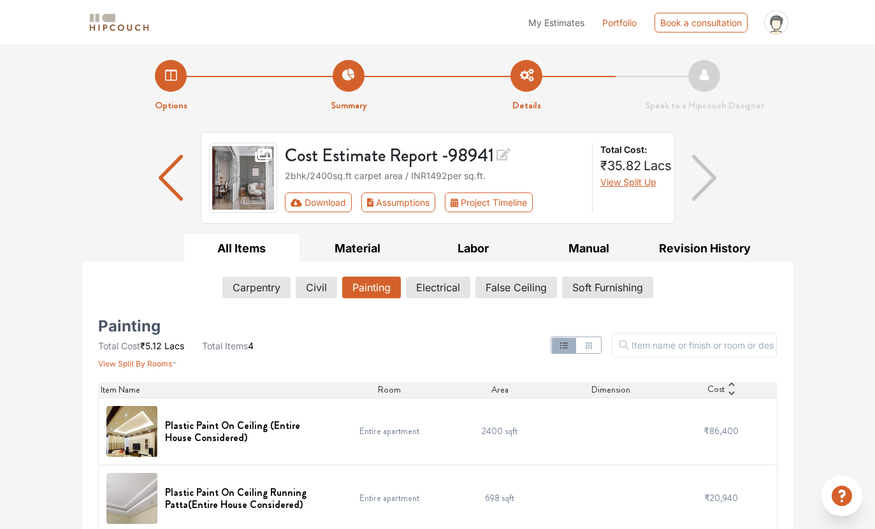
click at [438, 284] on button "Electrical" at bounding box center [438, 288] width 64 height 22
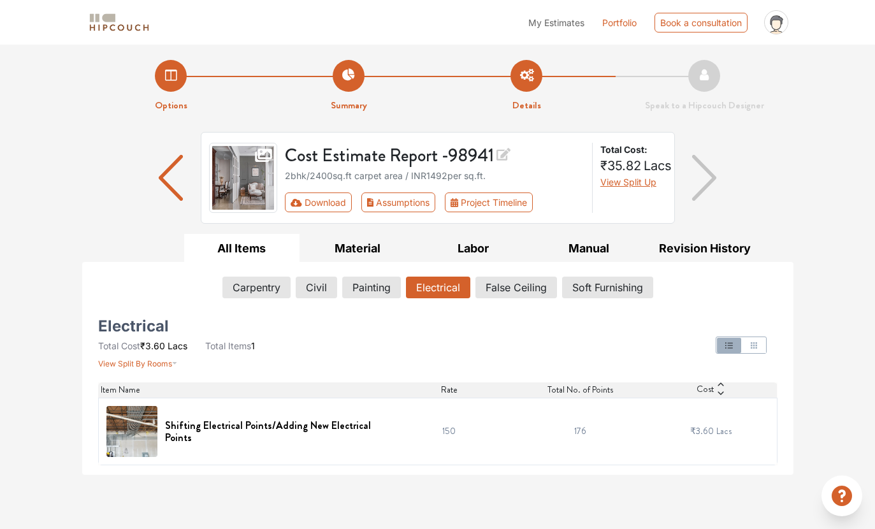
click at [523, 293] on button "False Ceiling" at bounding box center [516, 288] width 82 height 22
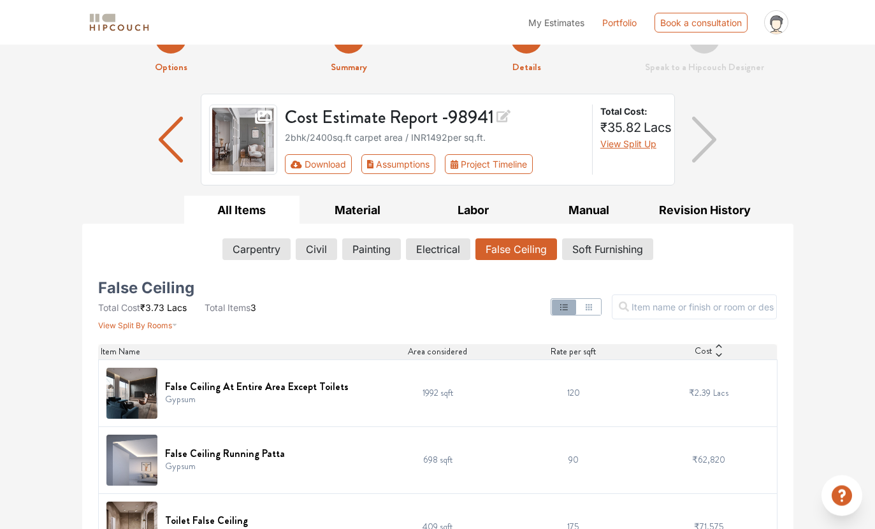
scroll to position [80, 0]
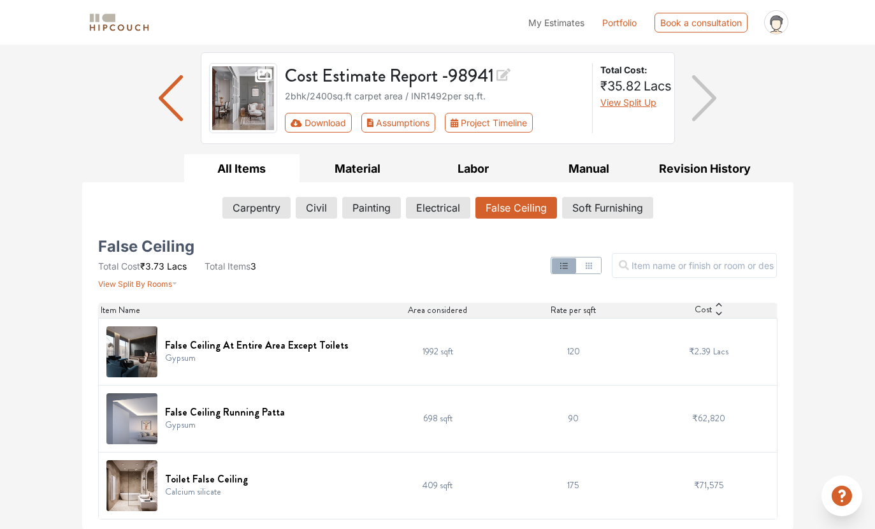
click at [635, 198] on button "Soft Furnishing" at bounding box center [607, 208] width 91 height 22
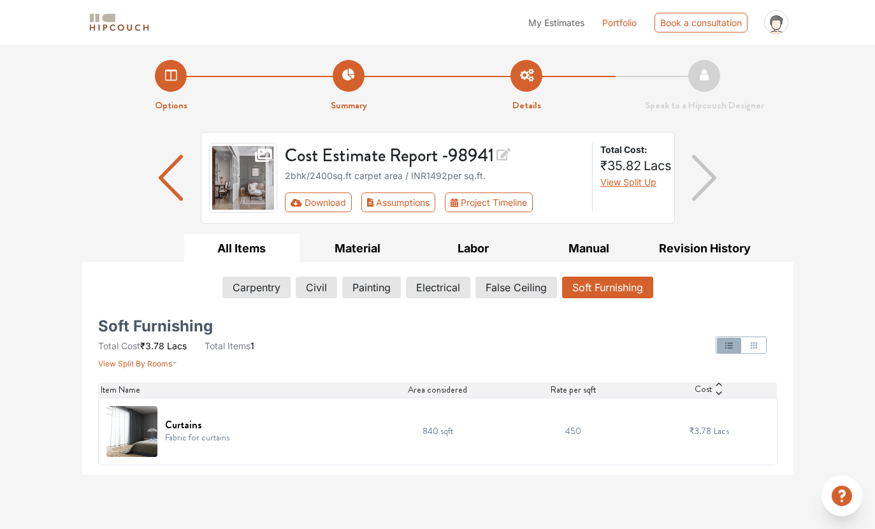
scroll to position [0, 0]
click at [374, 238] on button "Material" at bounding box center [358, 248] width 116 height 29
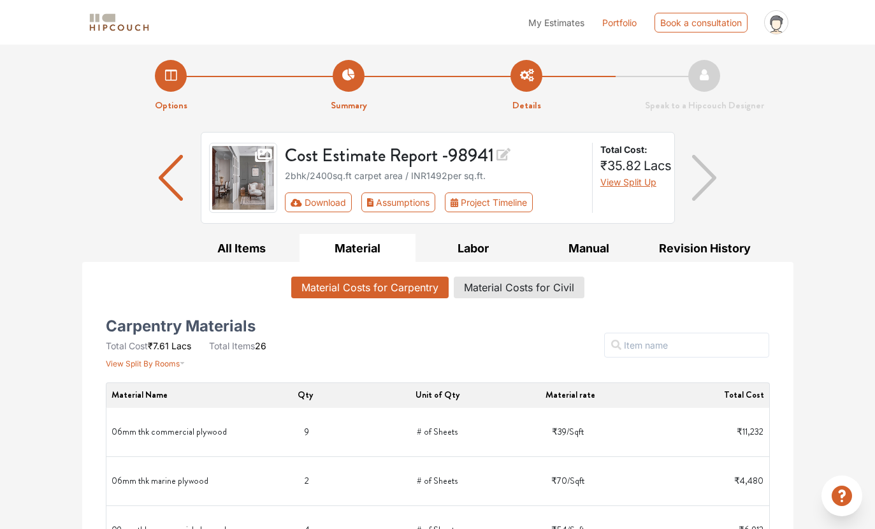
click at [175, 359] on span "View Split By Rooms" at bounding box center [143, 364] width 74 height 10
click at [168, 365] on span "View Split By Rooms" at bounding box center [143, 364] width 74 height 10
click at [494, 287] on button "Material Costs for Civil" at bounding box center [519, 288] width 131 height 22
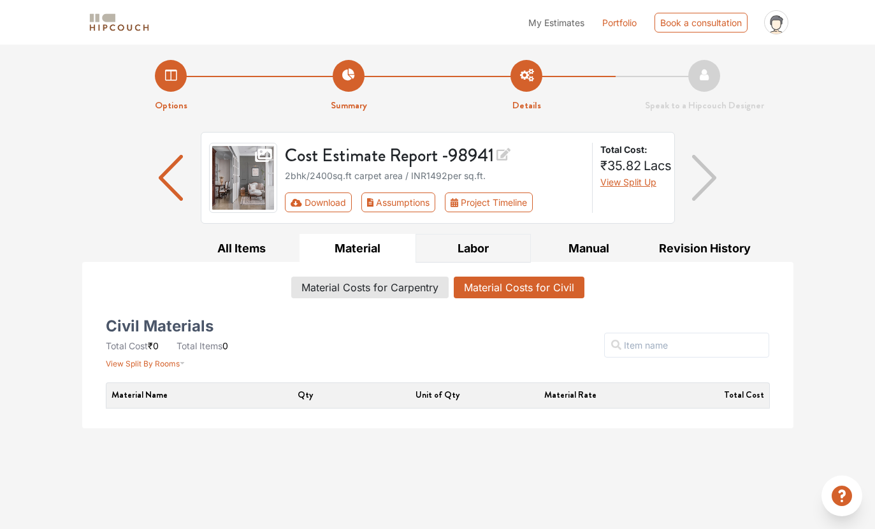
click at [478, 250] on button "Labor" at bounding box center [474, 248] width 116 height 29
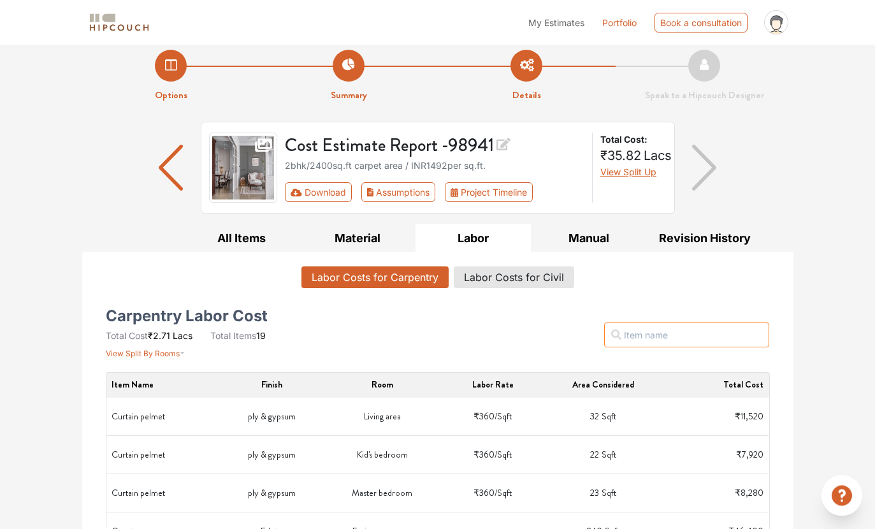
scroll to position [10, 0]
type input "Y"
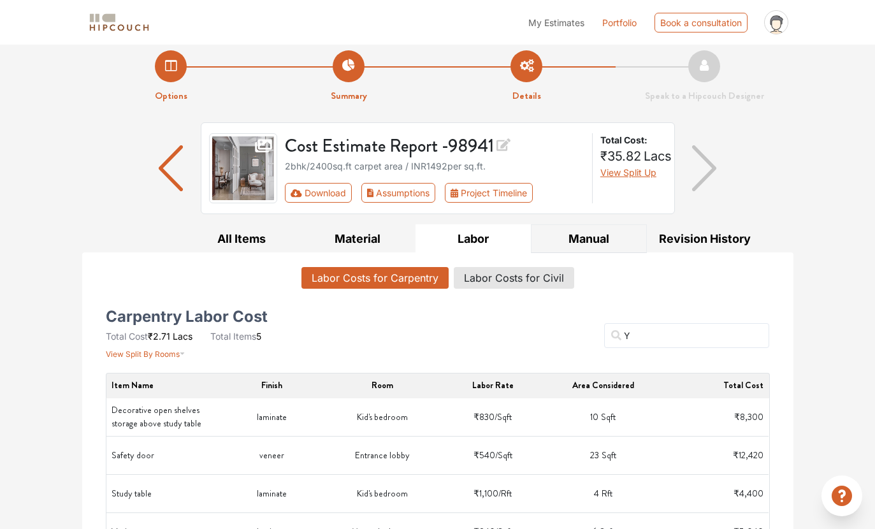
click at [611, 238] on button "Manual" at bounding box center [589, 238] width 116 height 29
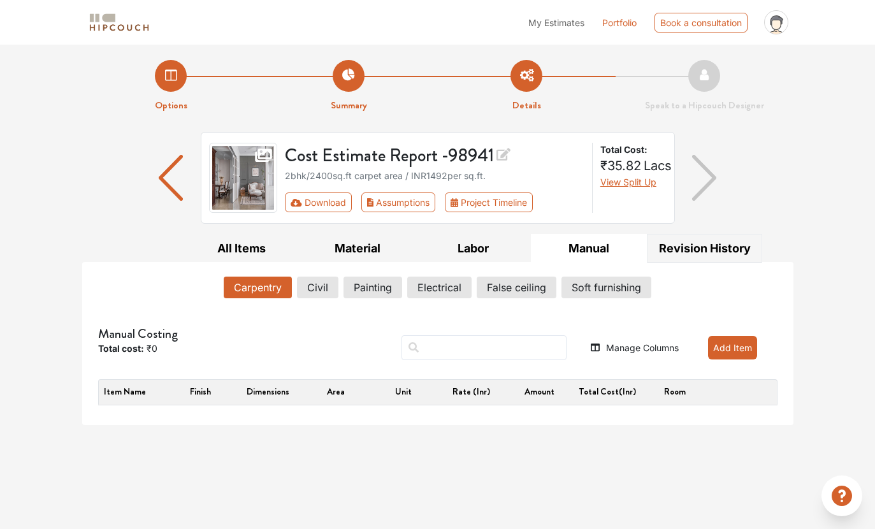
click at [716, 245] on button "Revision History" at bounding box center [705, 248] width 116 height 29
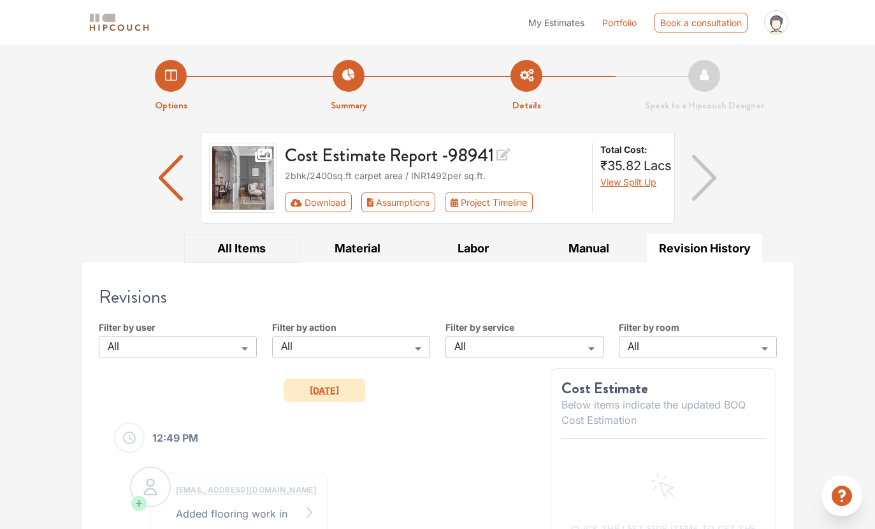
click at [250, 252] on button "All Items" at bounding box center [242, 248] width 116 height 29
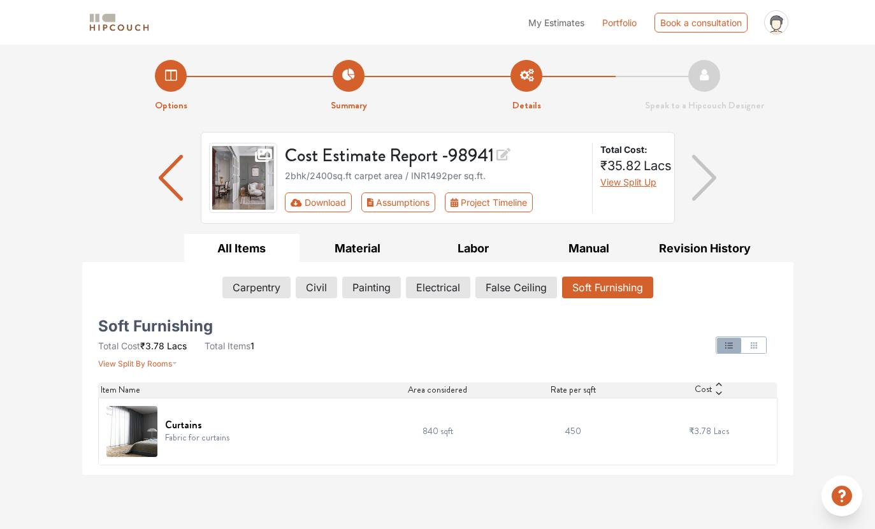
click at [274, 284] on button "Carpentry" at bounding box center [256, 288] width 68 height 22
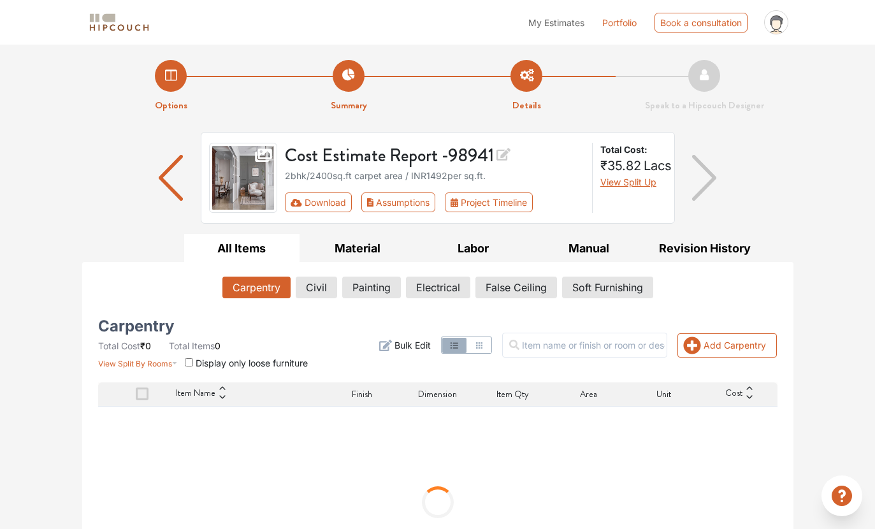
click at [484, 349] on icon "button" at bounding box center [479, 345] width 10 height 10
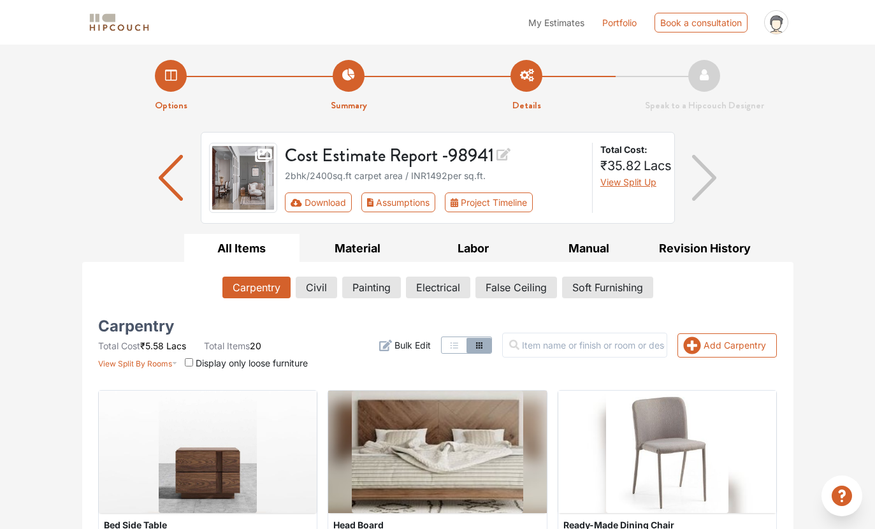
click at [502, 197] on button "Project Timeline" at bounding box center [489, 202] width 88 height 20
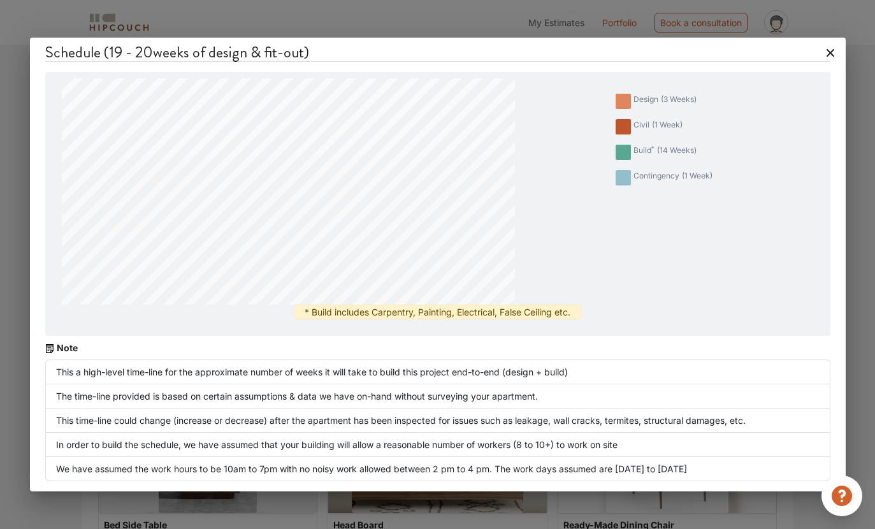
click at [835, 55] on div "Schedule ( 19 - 20 weeks of design & fit-out) design ( 3 weeks ) civil ( 1 week…" at bounding box center [438, 265] width 816 height 454
click at [830, 53] on h4 "Schedule ( 19 - 20 weeks of design & fit-out)" at bounding box center [437, 52] width 785 height 19
click at [835, 48] on div "Schedule ( 19 - 20 weeks of design & fit-out) design ( 3 weeks ) civil ( 1 week…" at bounding box center [438, 265] width 816 height 454
click at [832, 51] on div "Schedule ( 19 - 20 weeks of design & fit-out) design ( 3 weeks ) civil ( 1 week…" at bounding box center [438, 265] width 816 height 454
click at [832, 55] on div "Schedule ( 19 - 20 weeks of design & fit-out) design ( 3 weeks ) civil ( 1 week…" at bounding box center [438, 265] width 816 height 454
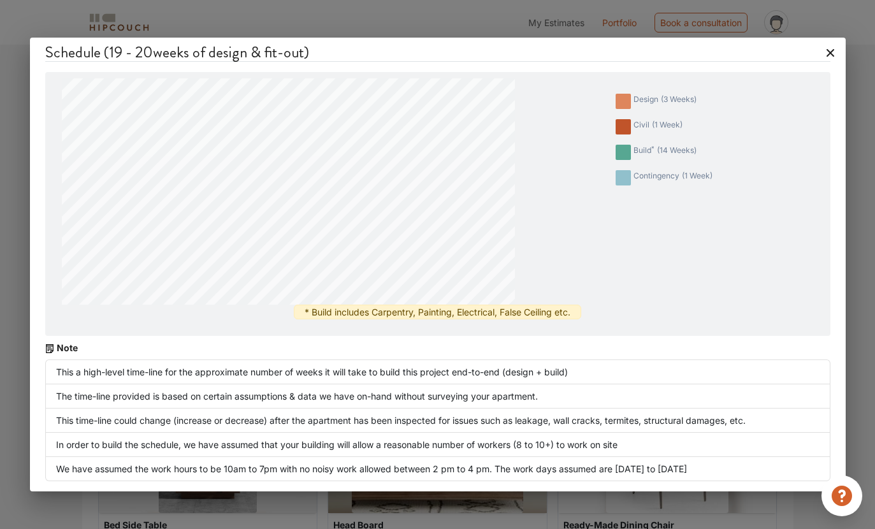
click at [848, 52] on div "Schedule ( 19 - 20 weeks of design & fit-out) design ( 3 weeks ) civil ( 1 week…" at bounding box center [437, 264] width 875 height 529
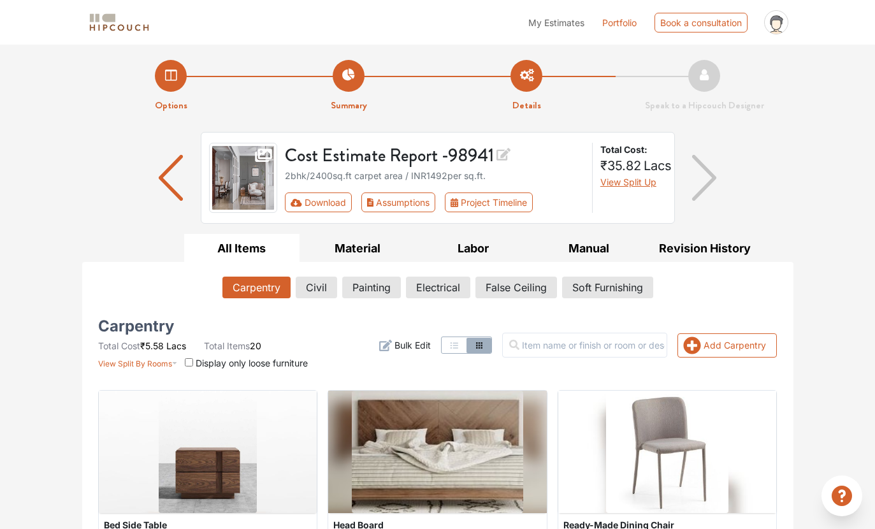
click at [709, 69] on li "Speak to a Hipcouch Designer" at bounding box center [705, 86] width 178 height 53
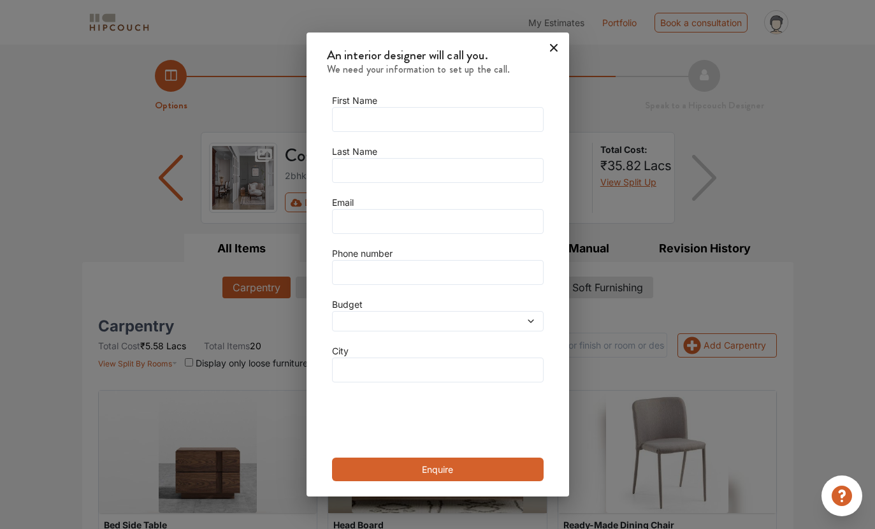
click at [544, 42] on icon at bounding box center [554, 48] width 20 height 20
